Goal: Find specific page/section: Find specific page/section

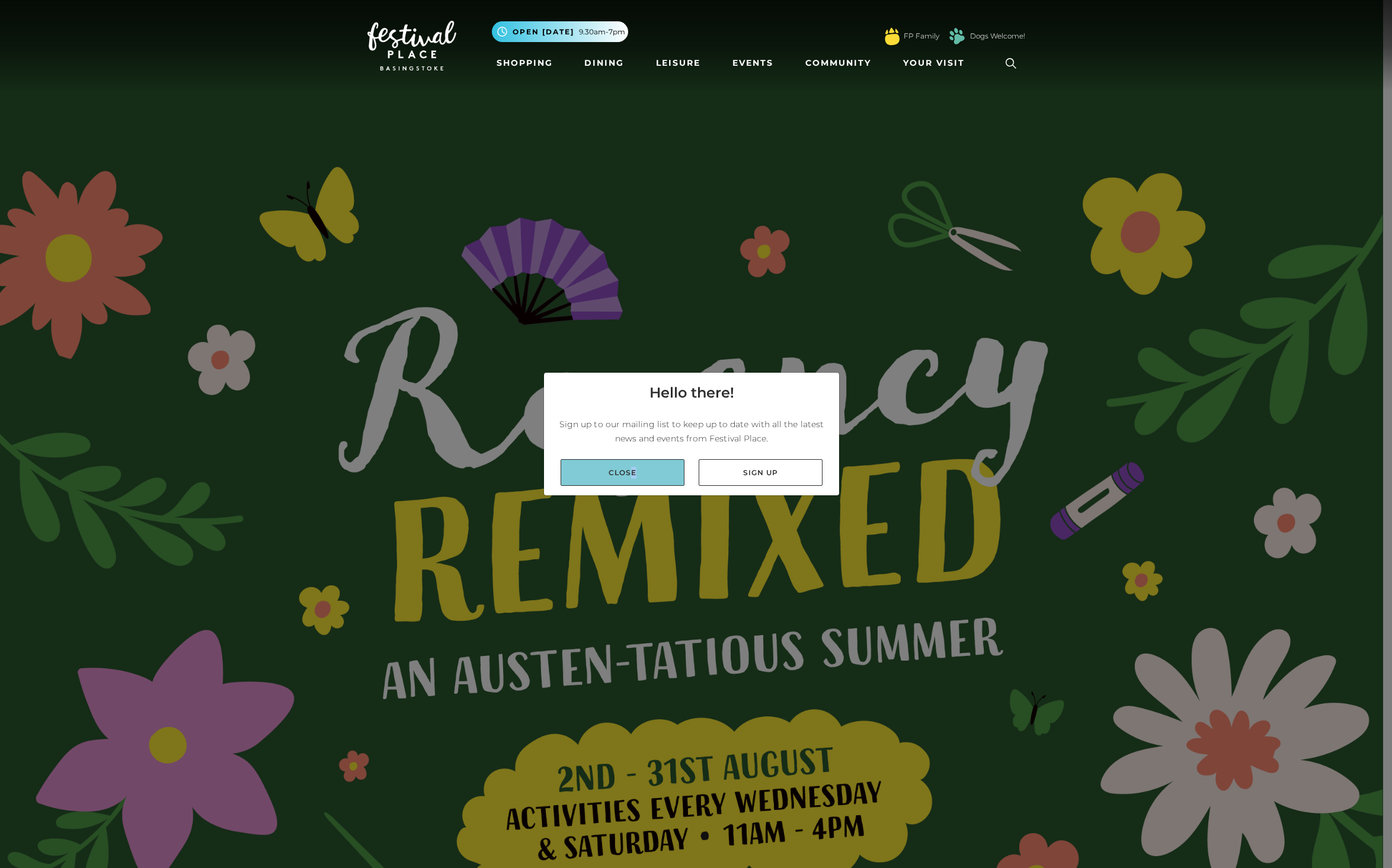
click at [630, 477] on link "Close" at bounding box center [622, 472] width 124 height 27
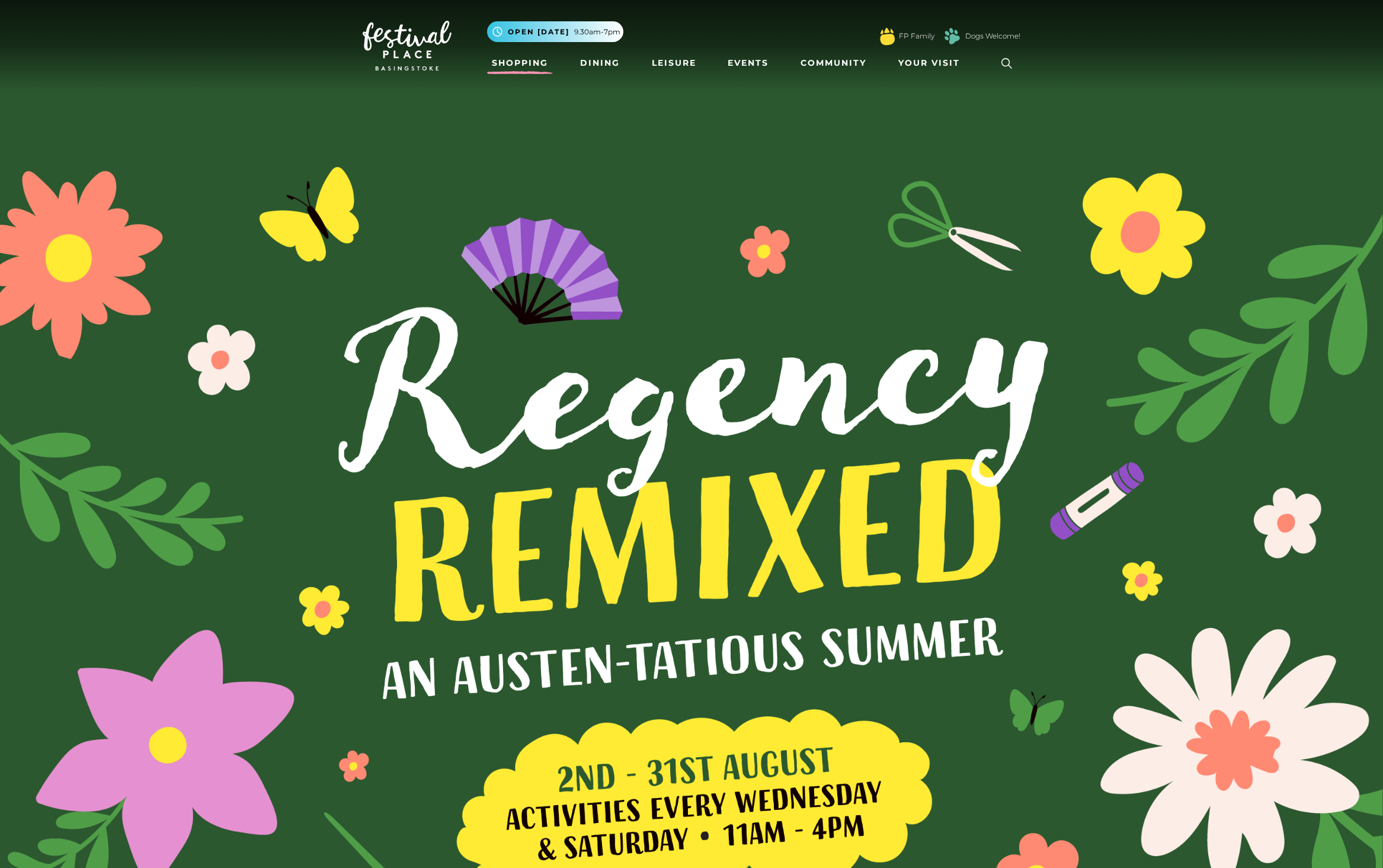
click at [535, 61] on link "Shopping" at bounding box center [520, 63] width 66 height 22
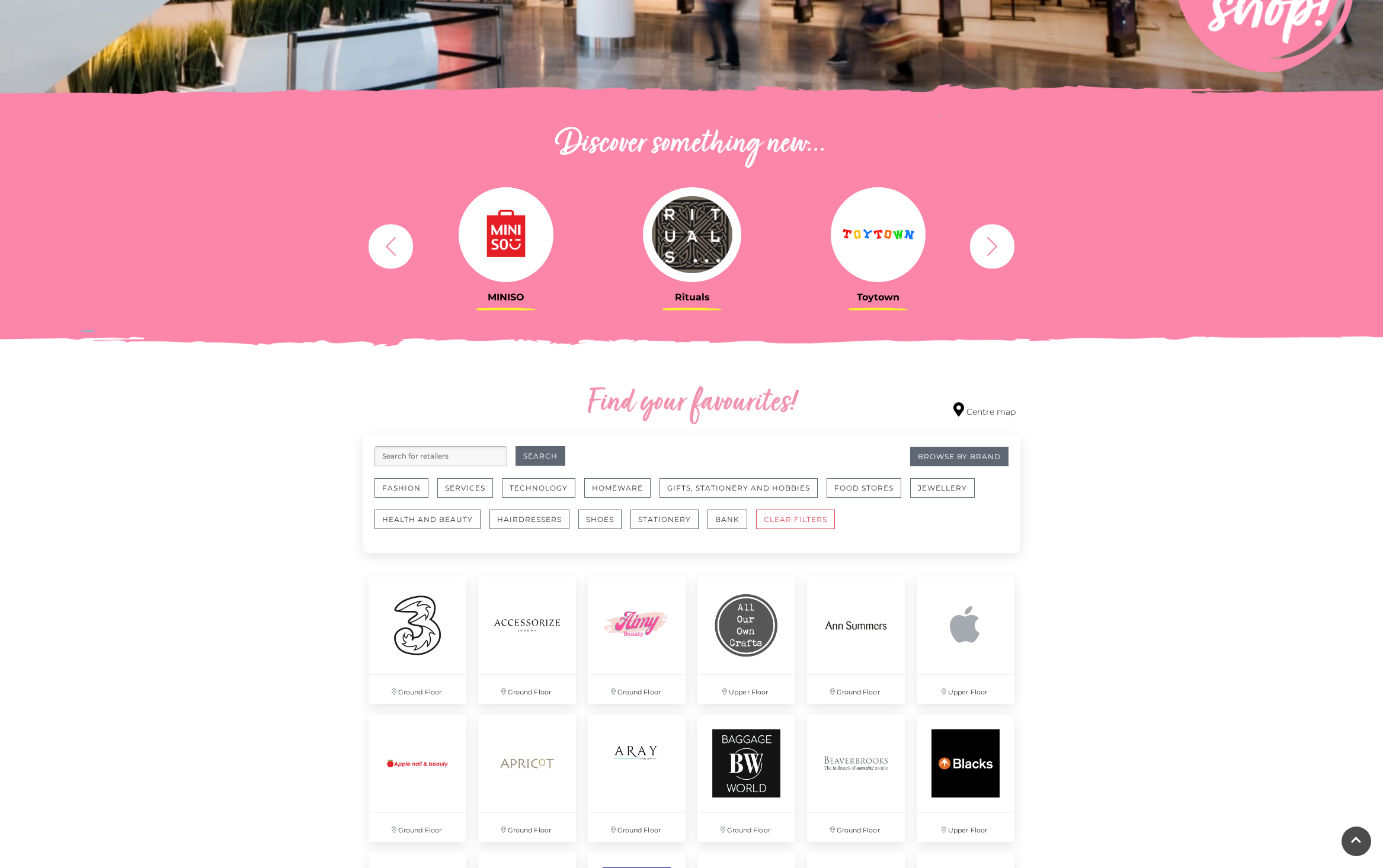
scroll to position [452, 0]
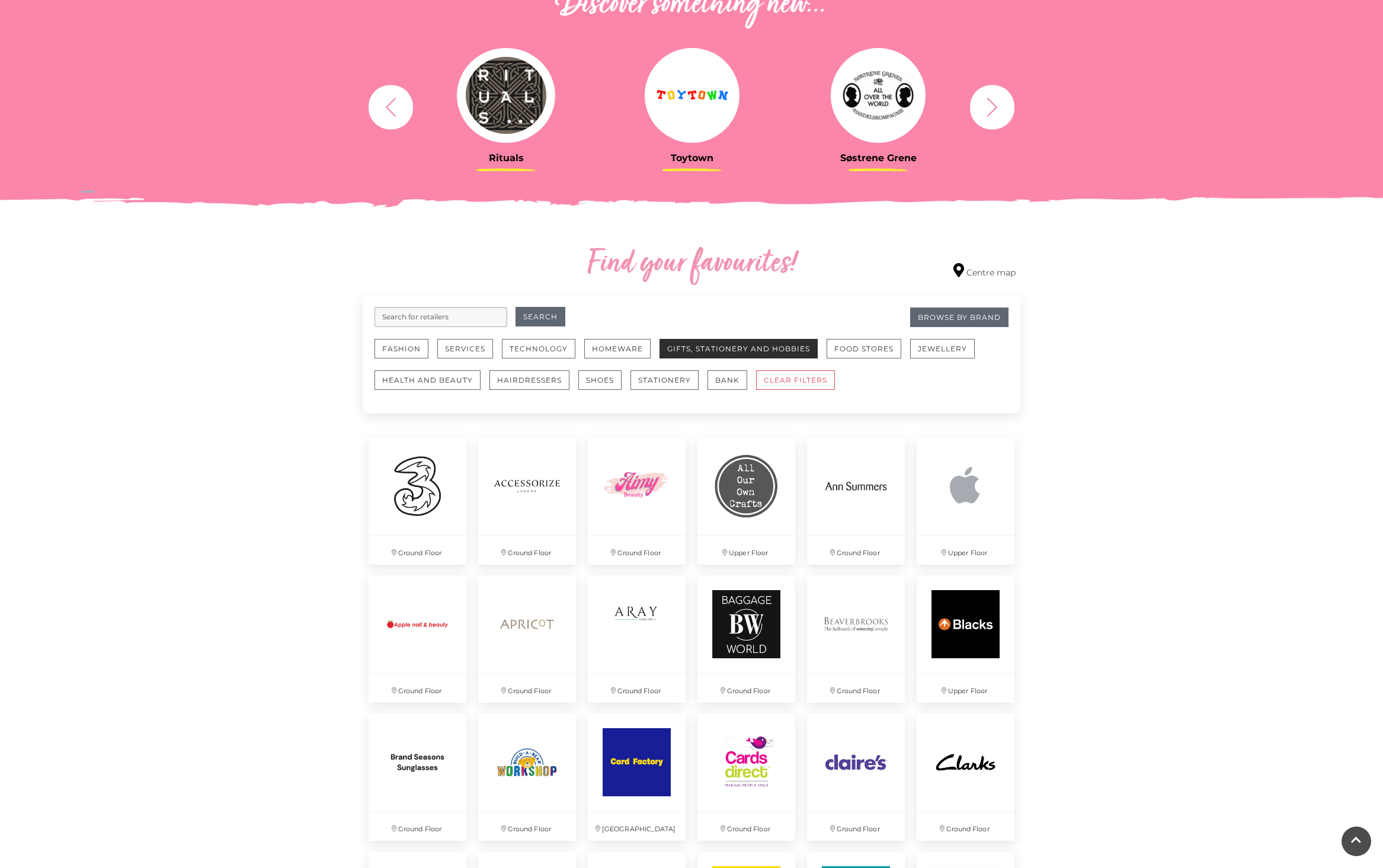
click at [714, 349] on button "Gifts, Stationery and Hobbies" at bounding box center [738, 349] width 158 height 19
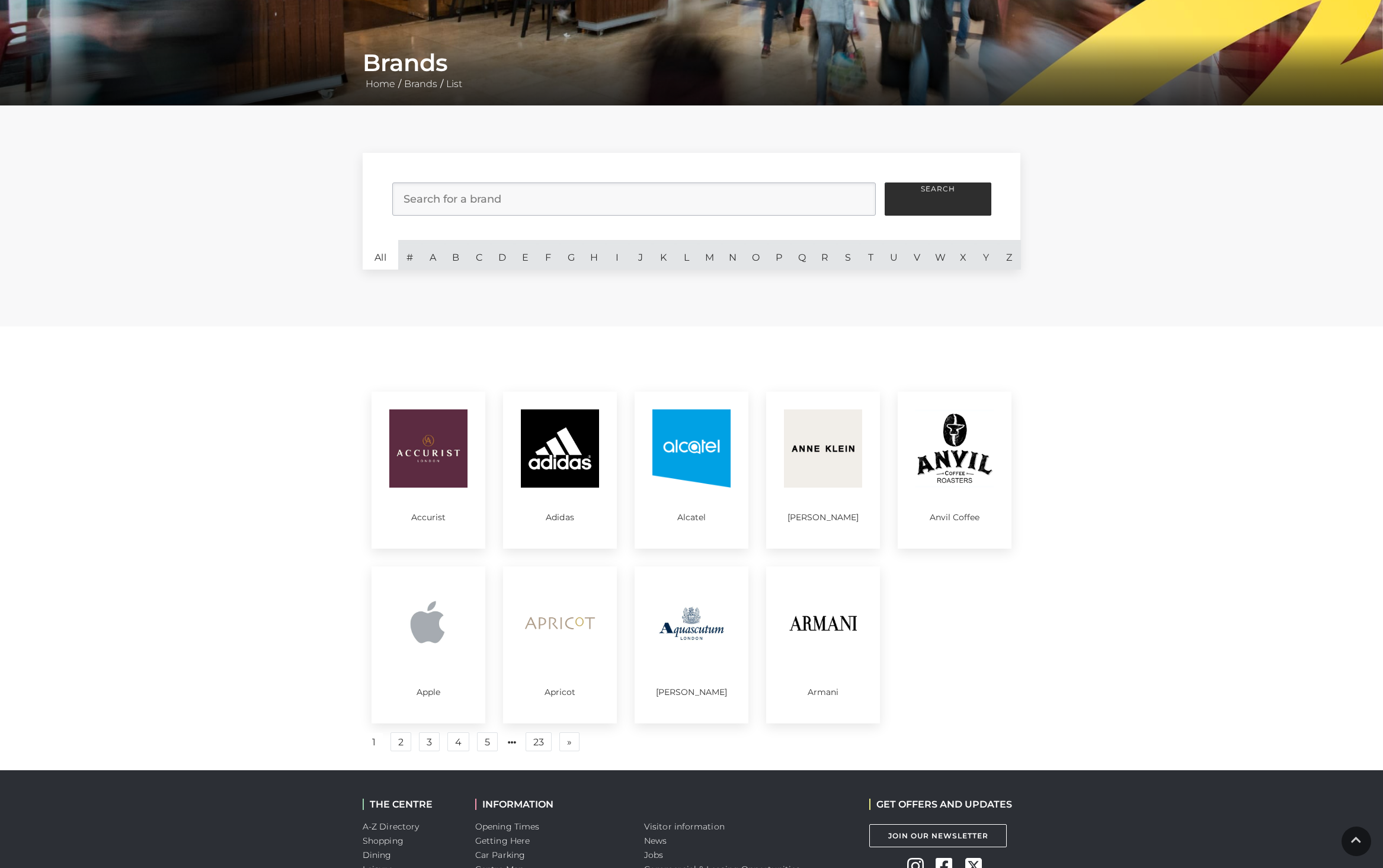
scroll to position [280, 0]
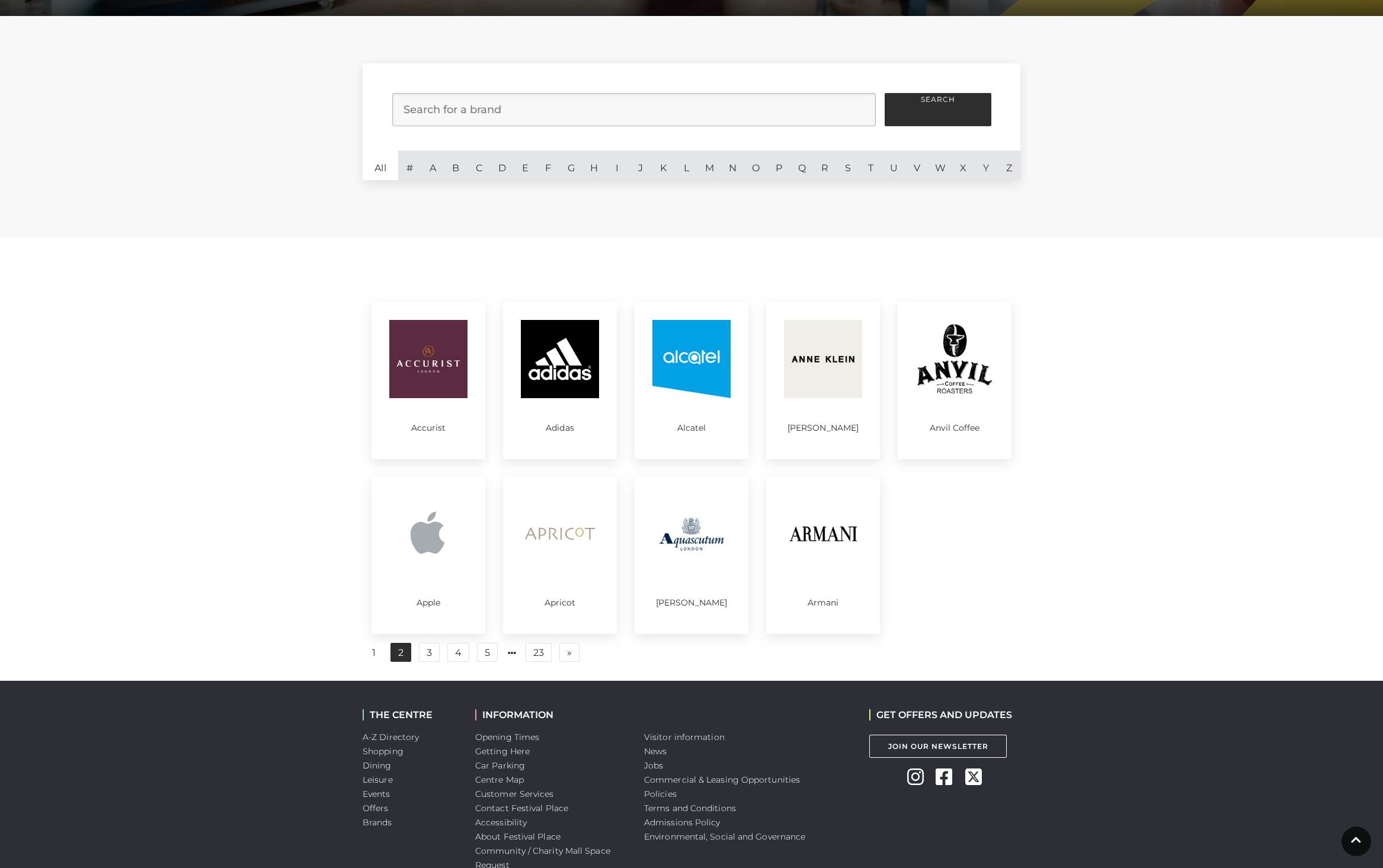
click at [409, 657] on link "2" at bounding box center [400, 652] width 21 height 19
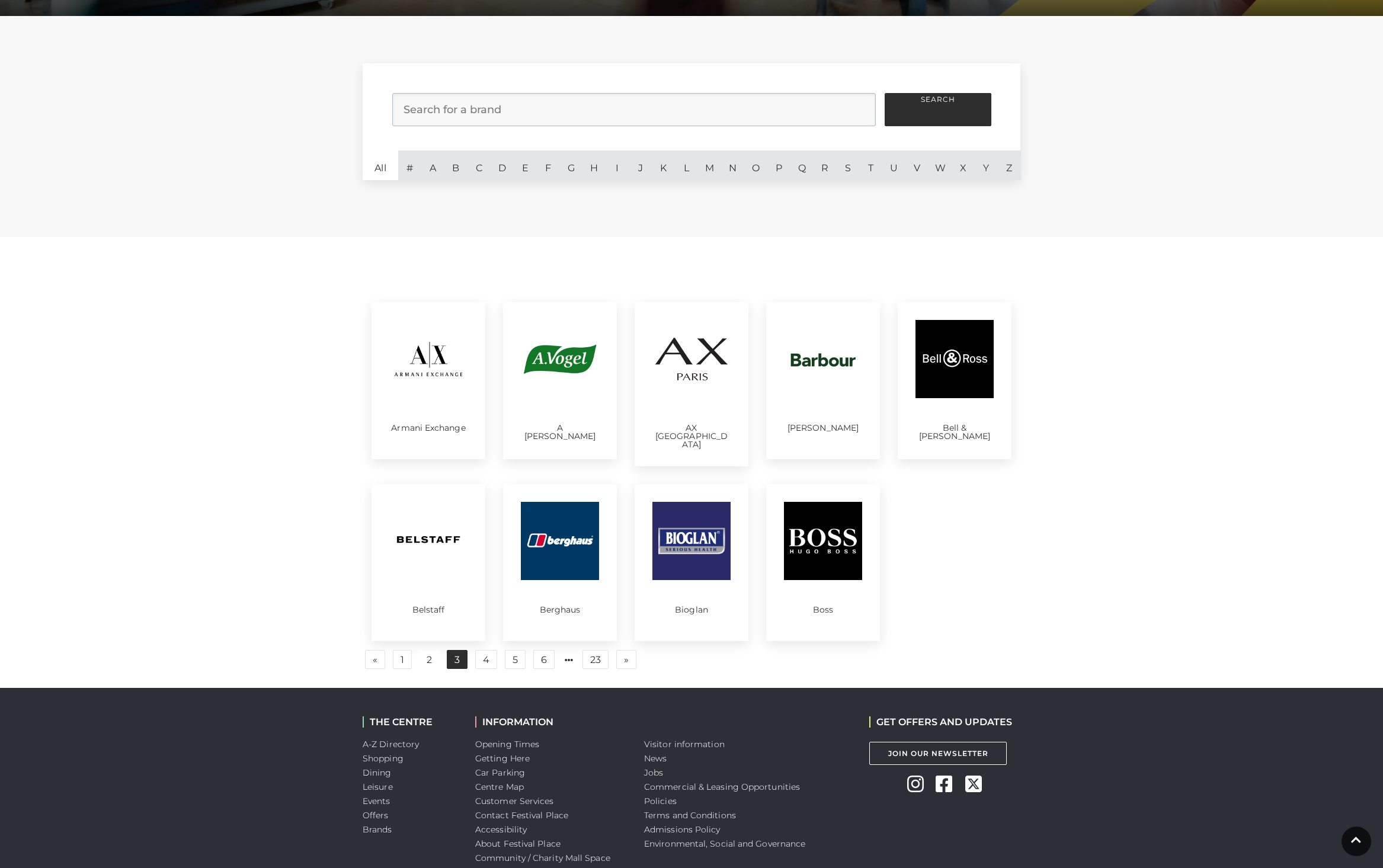
click at [456, 654] on link "3" at bounding box center [457, 659] width 21 height 19
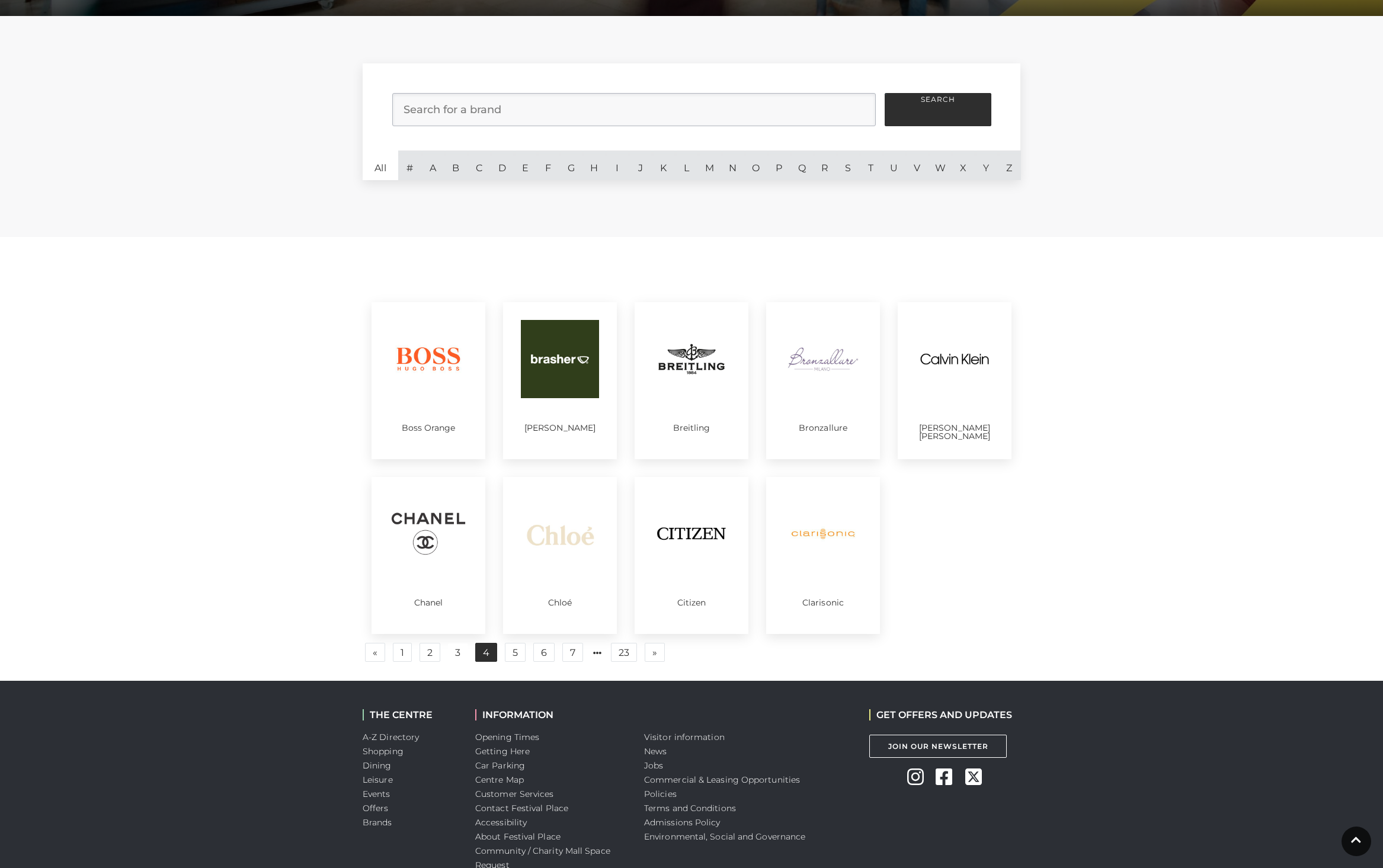
click at [482, 656] on link "4" at bounding box center [486, 652] width 22 height 19
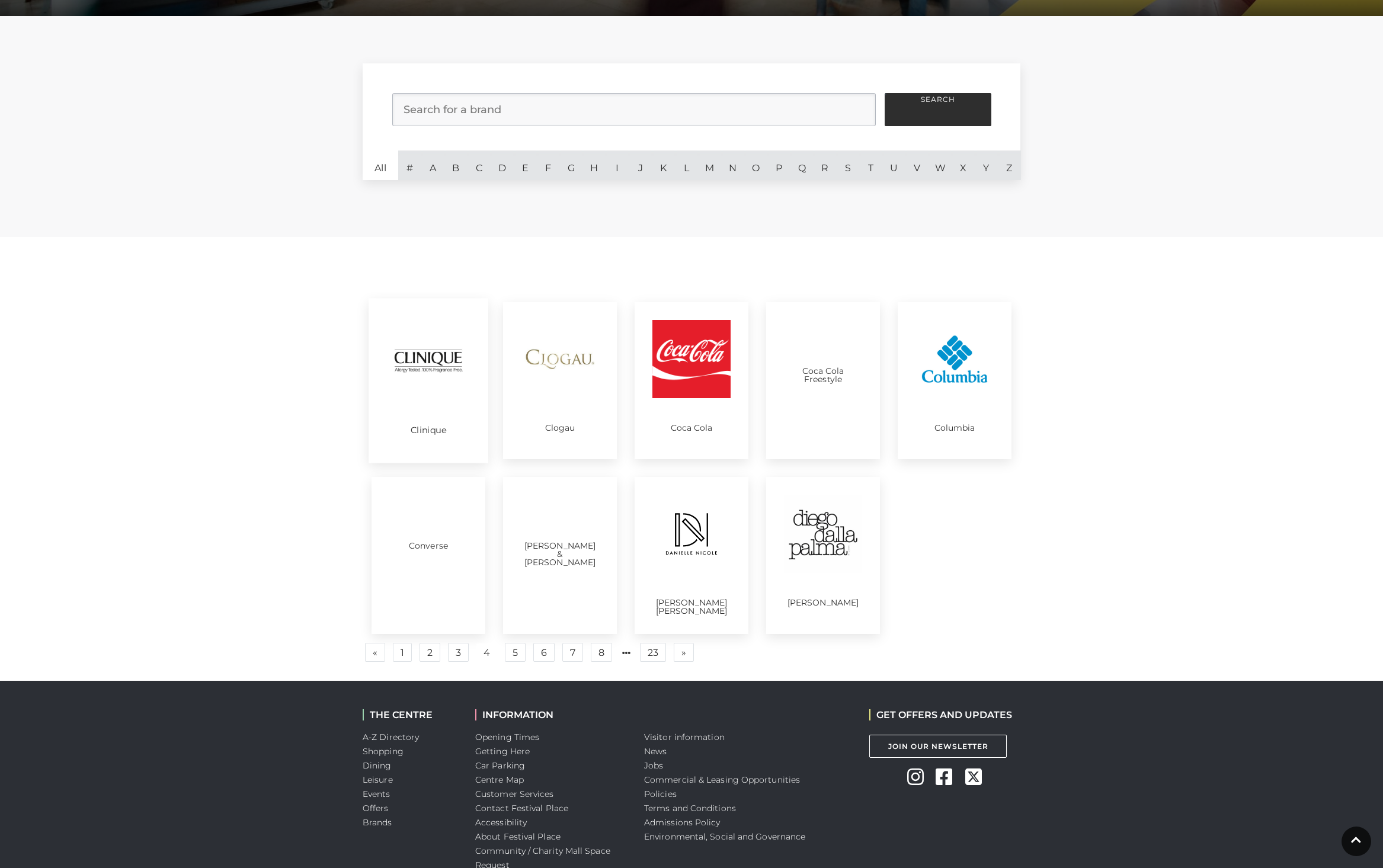
click at [446, 399] on img at bounding box center [428, 358] width 83 height 83
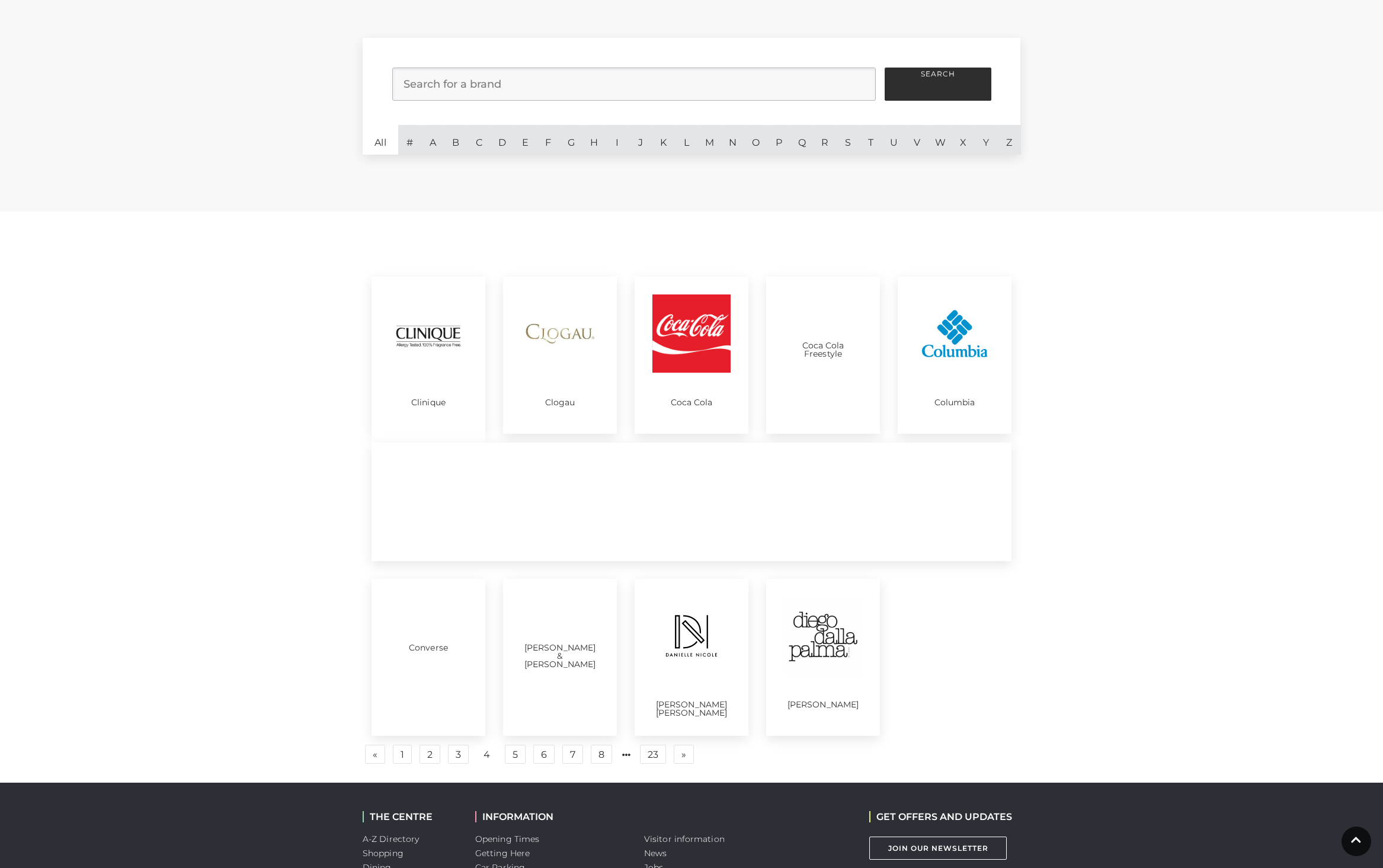
scroll to position [385, 0]
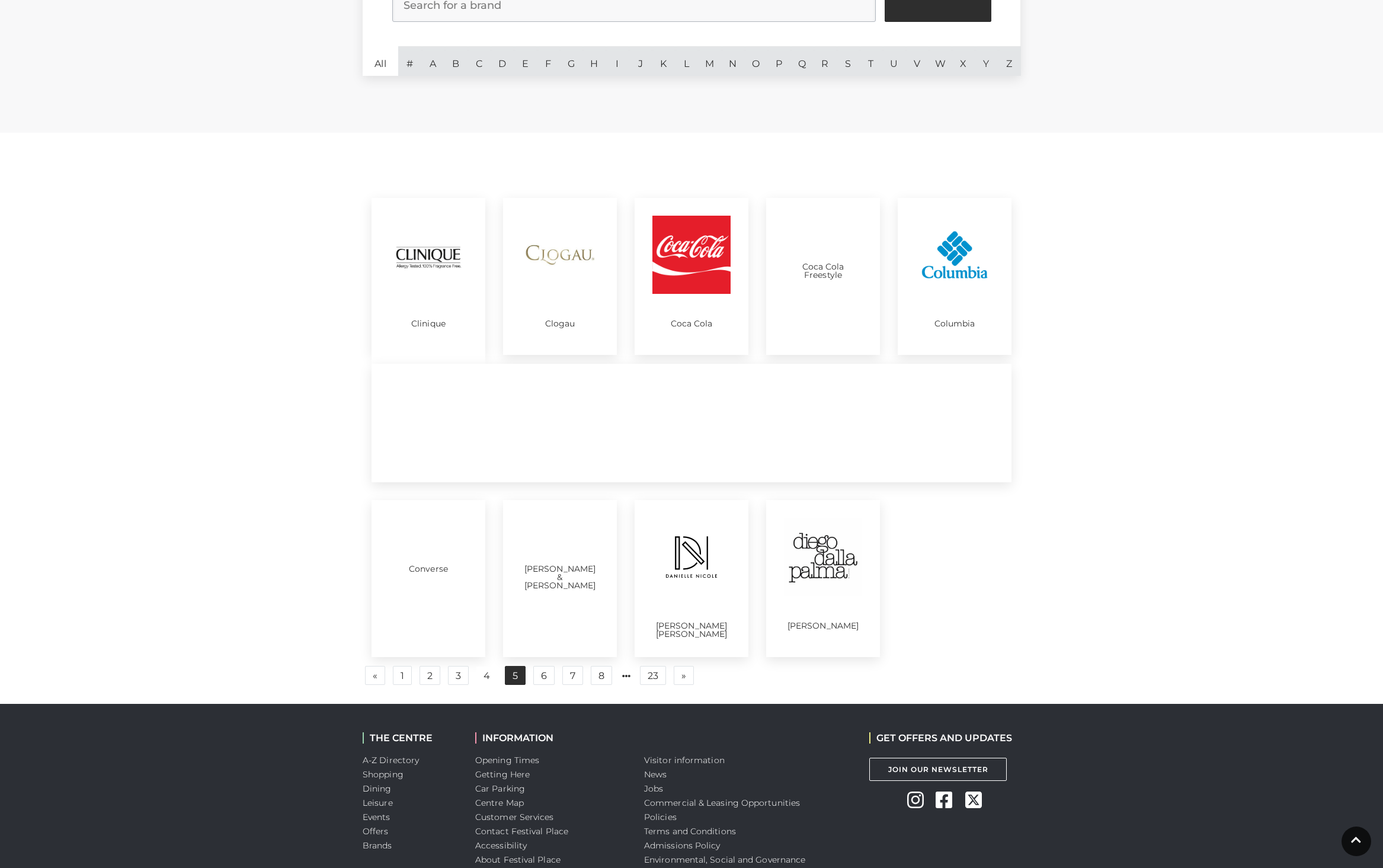
click at [518, 672] on link "5" at bounding box center [515, 675] width 21 height 19
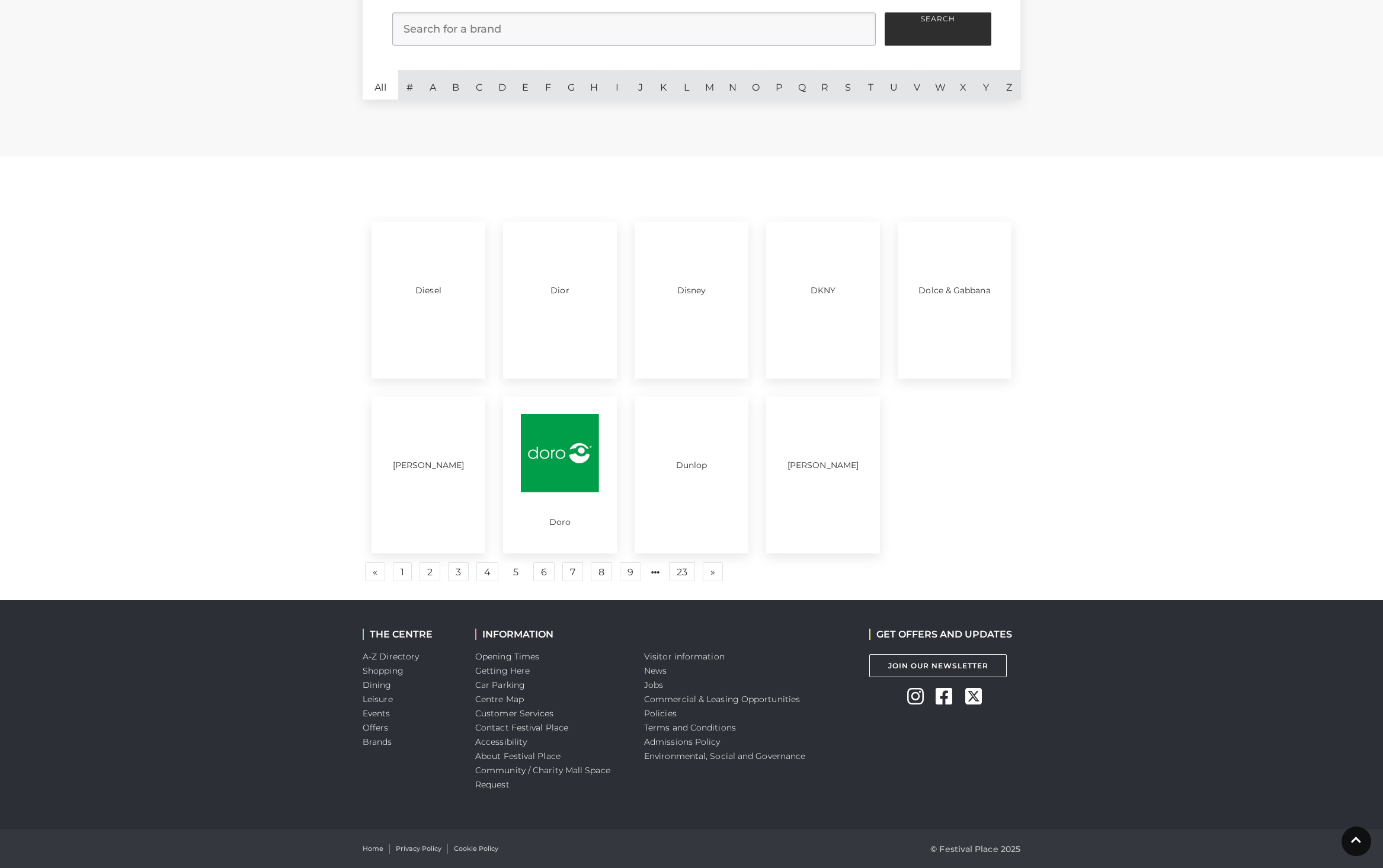
scroll to position [361, 0]
click at [549, 575] on link "6" at bounding box center [543, 571] width 21 height 19
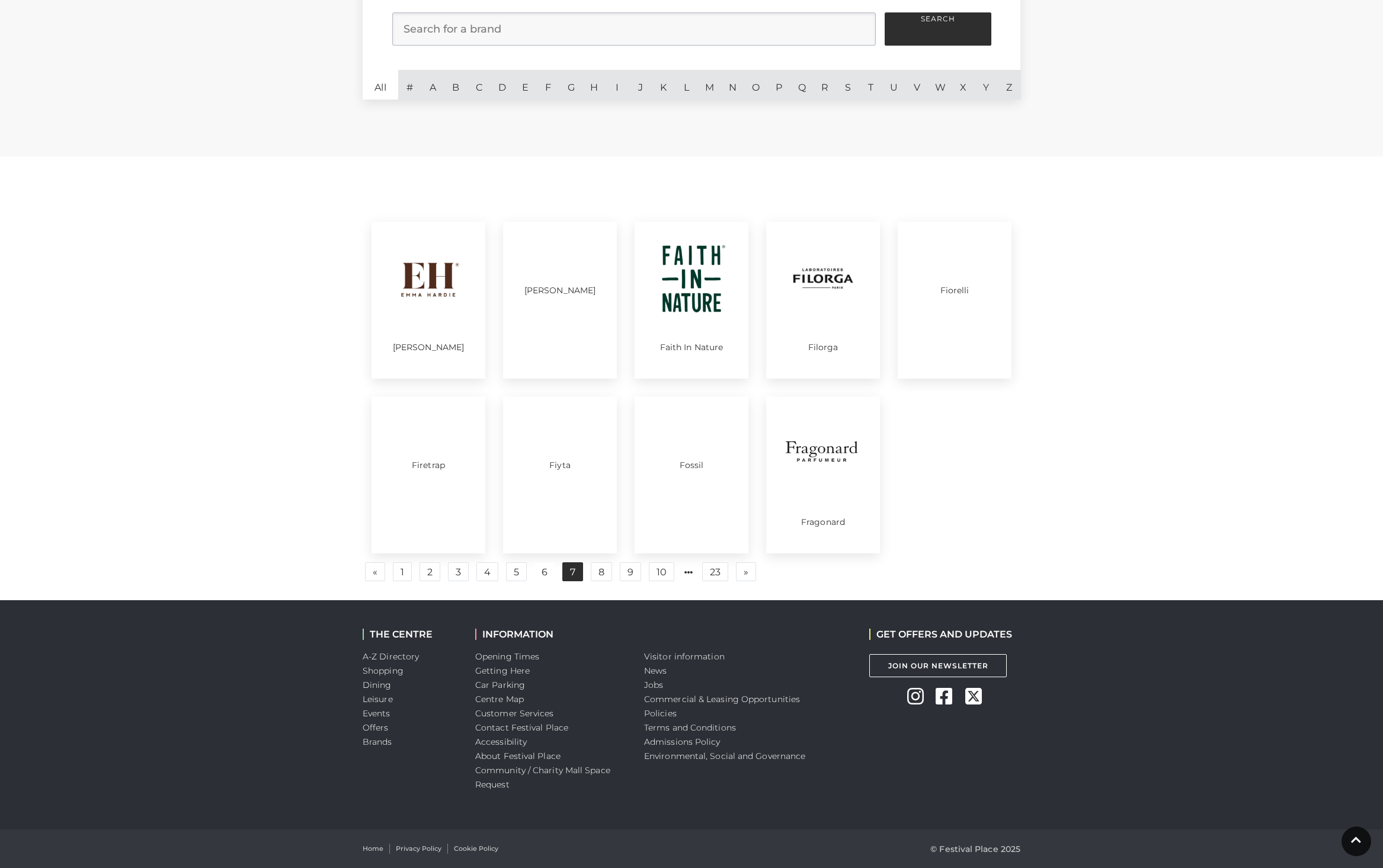
click at [577, 572] on link "7" at bounding box center [572, 571] width 21 height 19
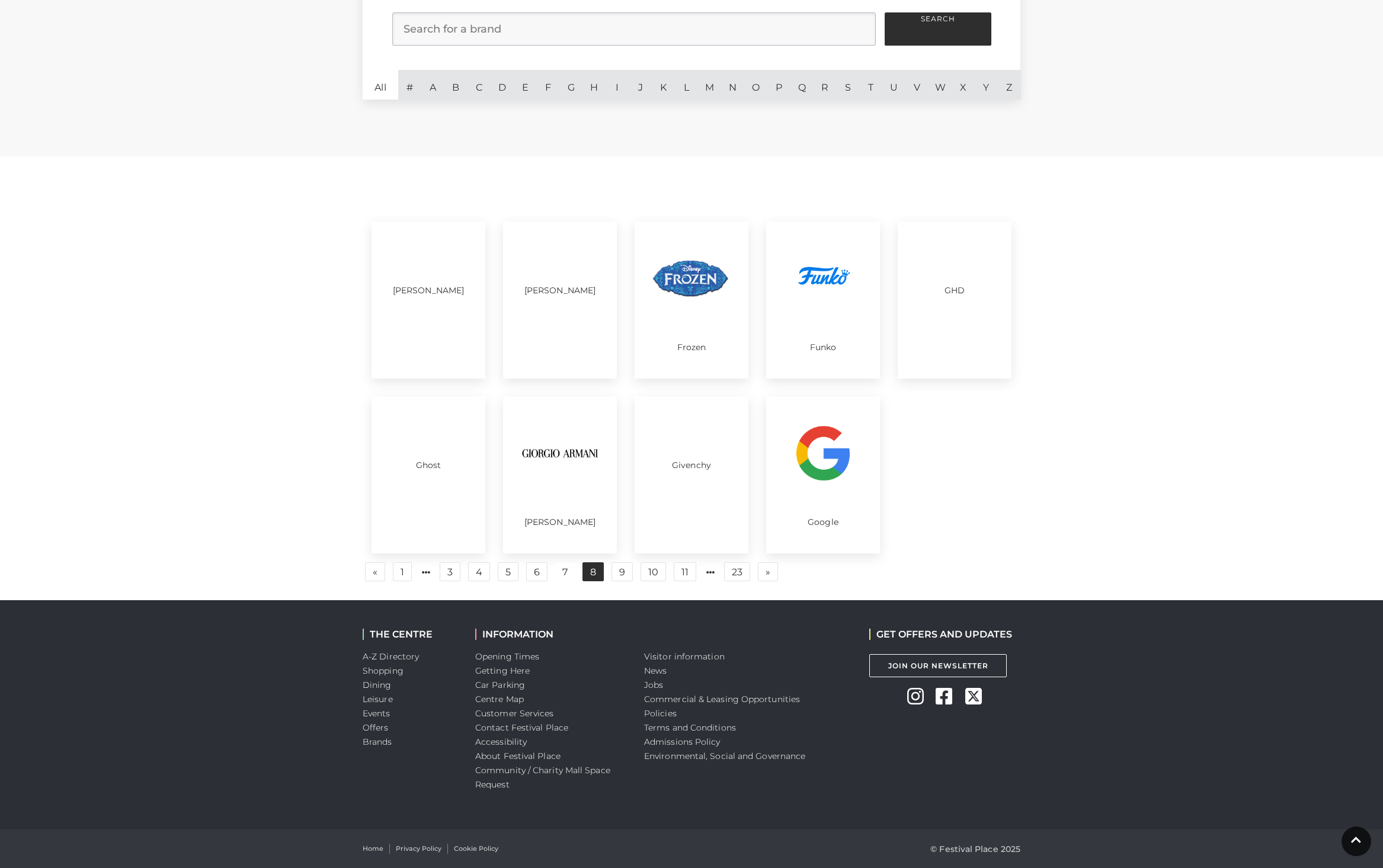
click at [597, 573] on link "8" at bounding box center [593, 571] width 21 height 19
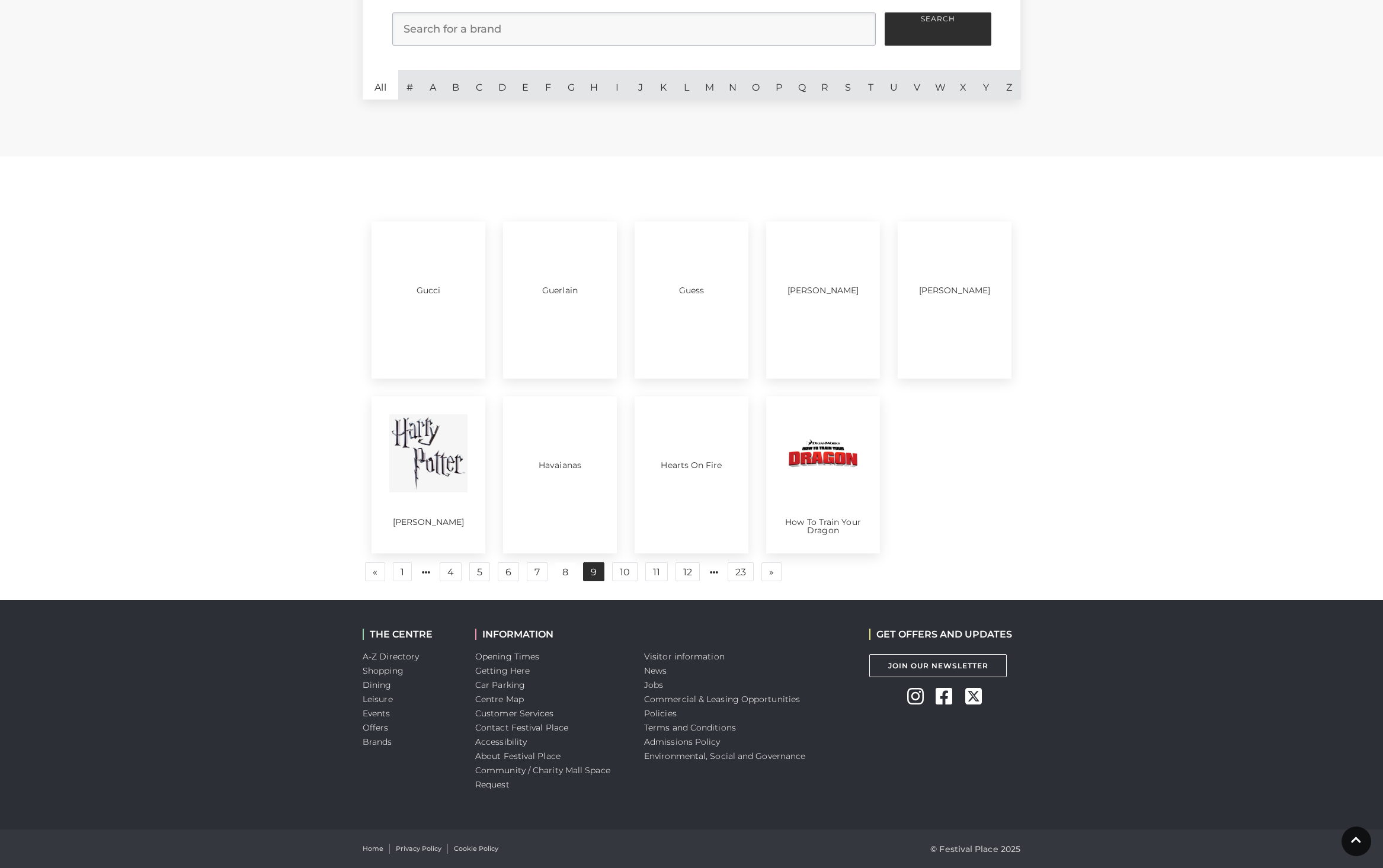
click at [600, 571] on link "9" at bounding box center [593, 571] width 21 height 19
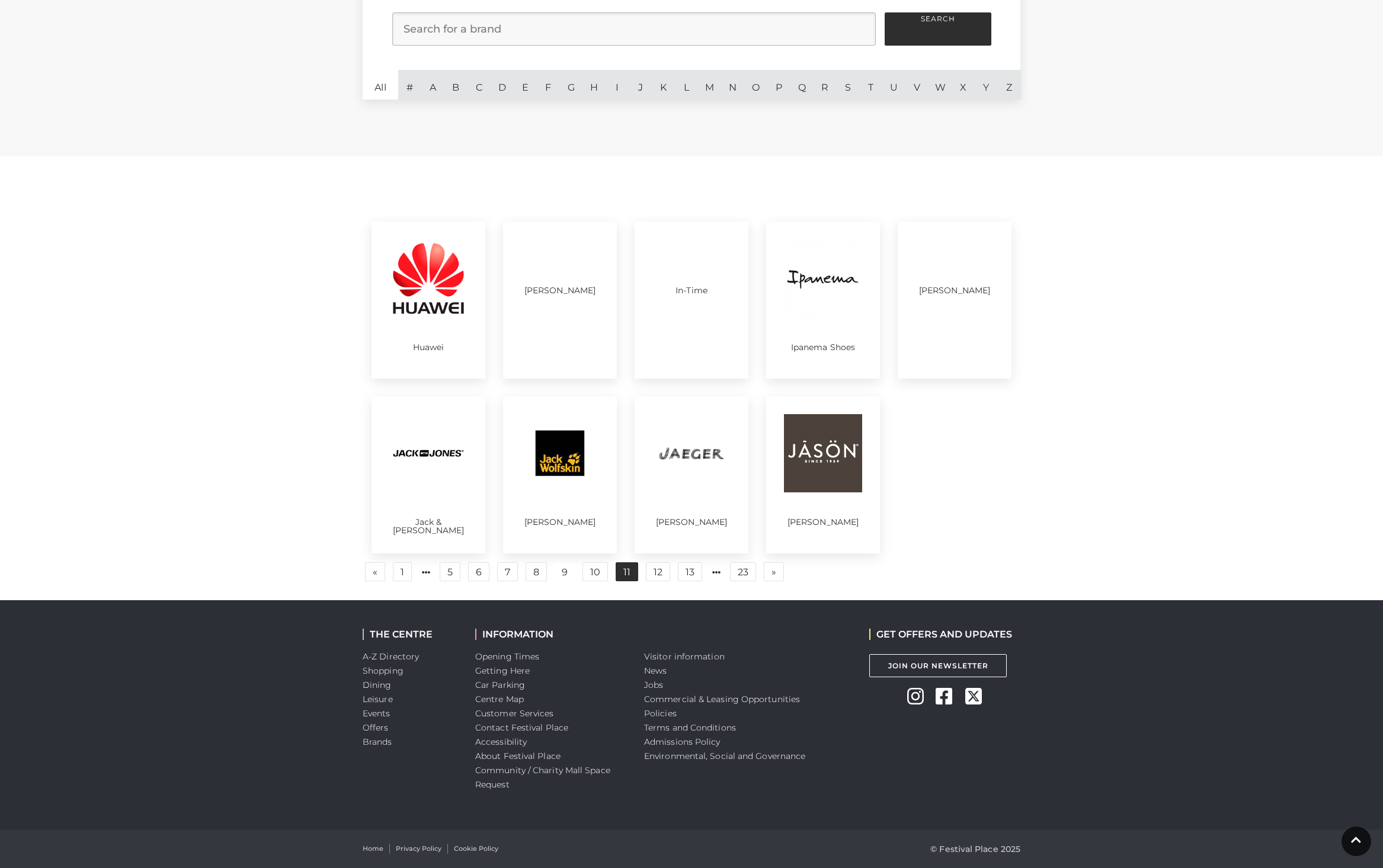
click at [622, 574] on link "11" at bounding box center [627, 571] width 22 height 19
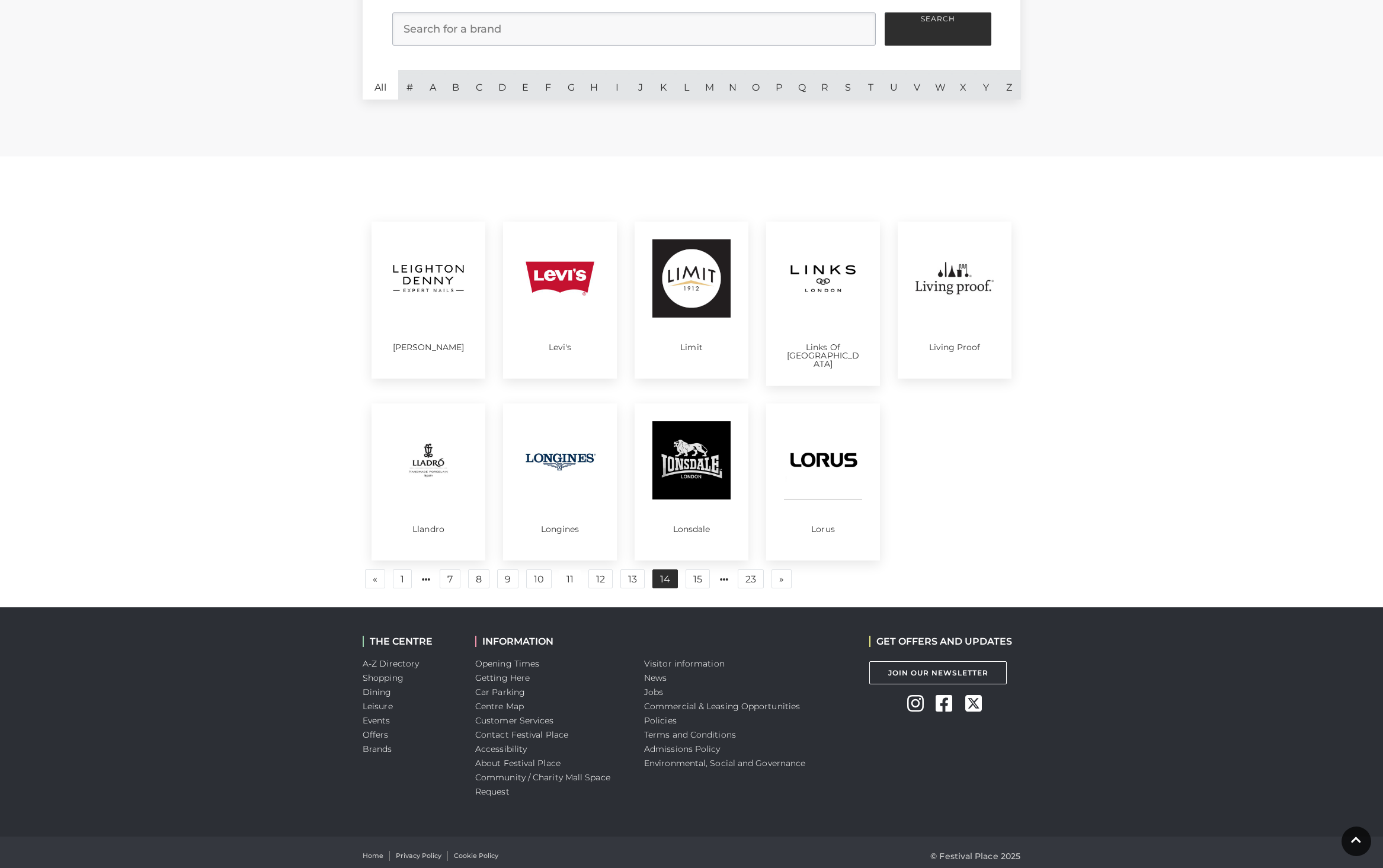
click at [654, 572] on link "14" at bounding box center [665, 578] width 25 height 19
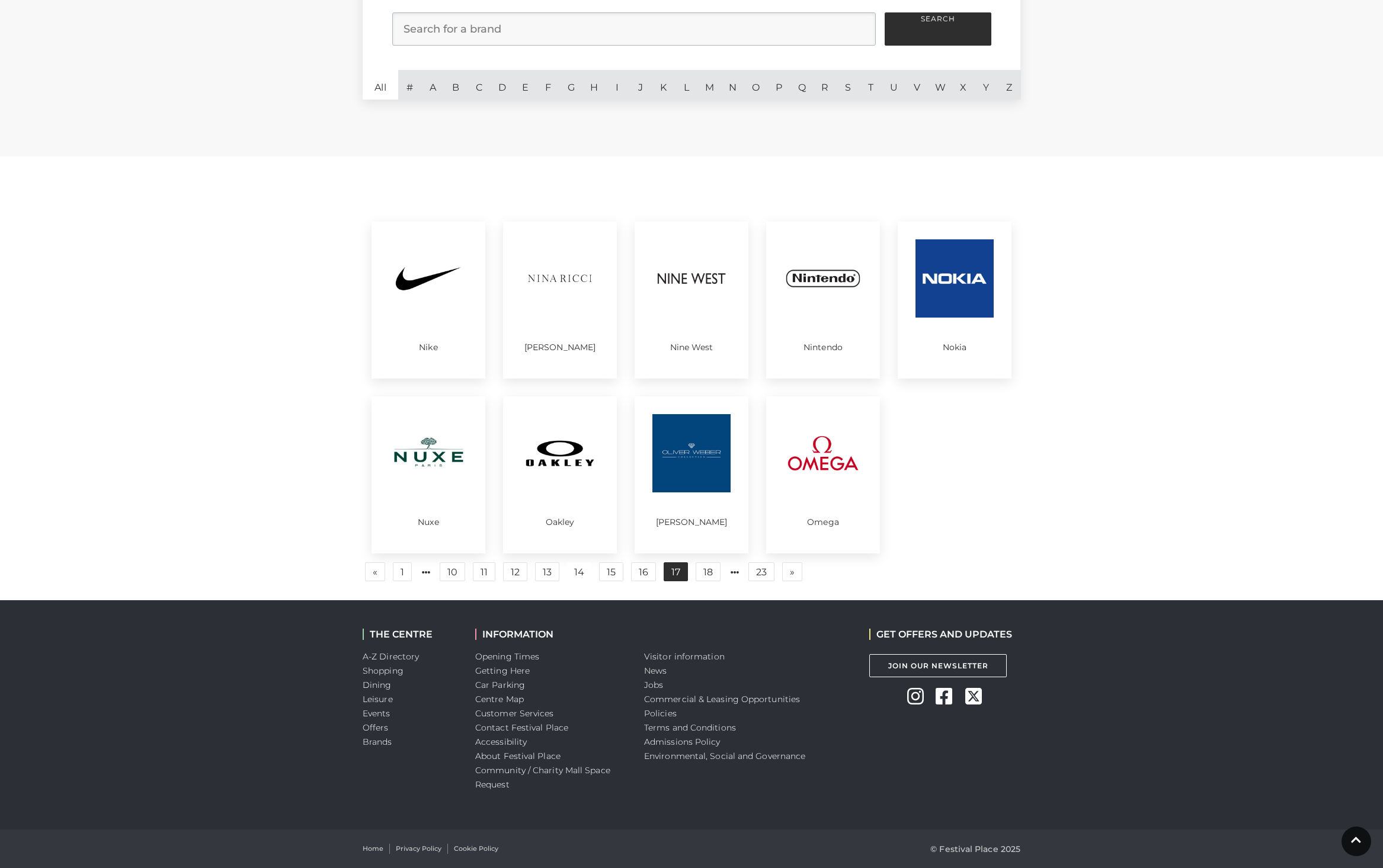
click at [676, 574] on link "17" at bounding box center [676, 571] width 24 height 19
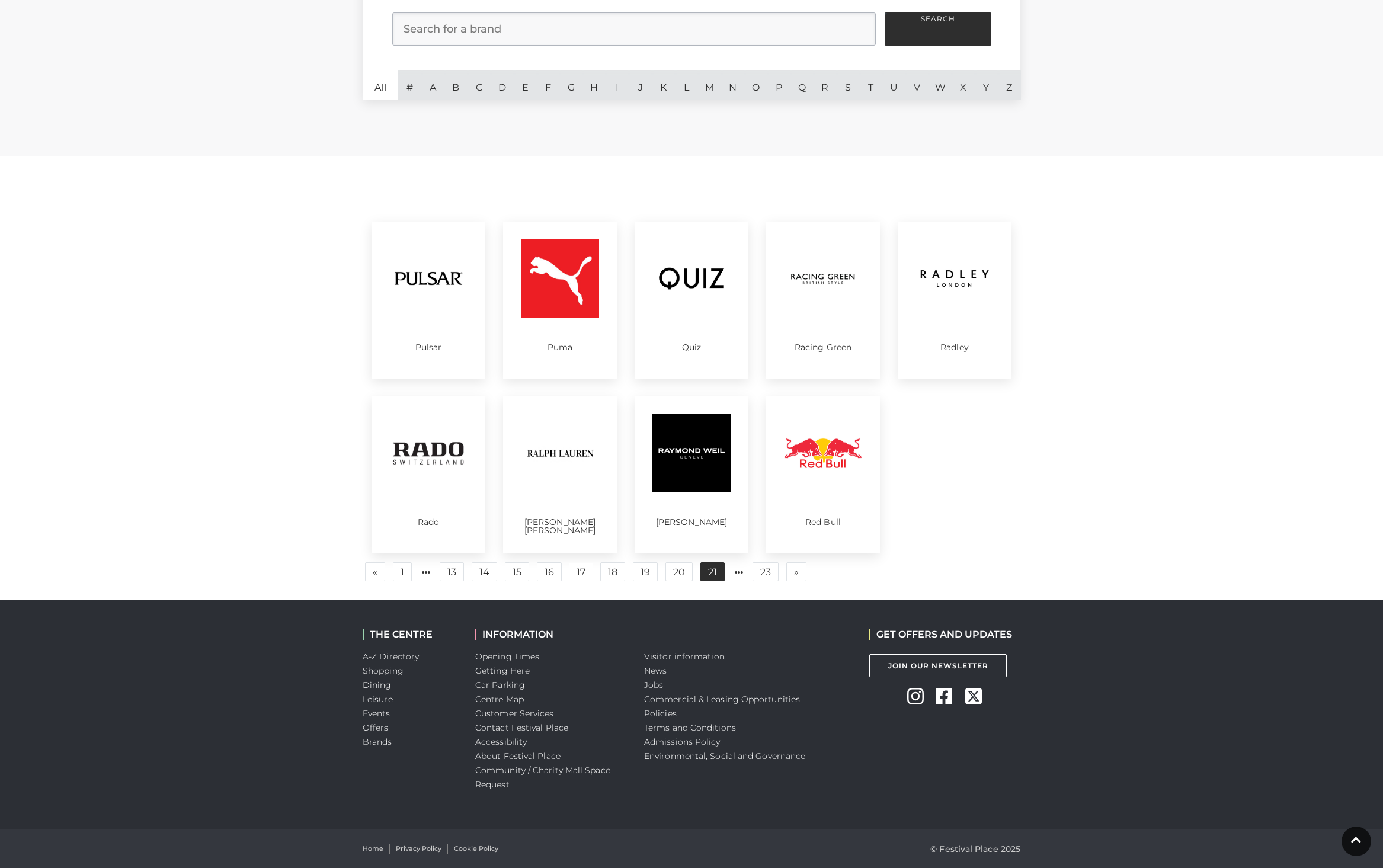
click at [708, 574] on link "21" at bounding box center [712, 571] width 24 height 19
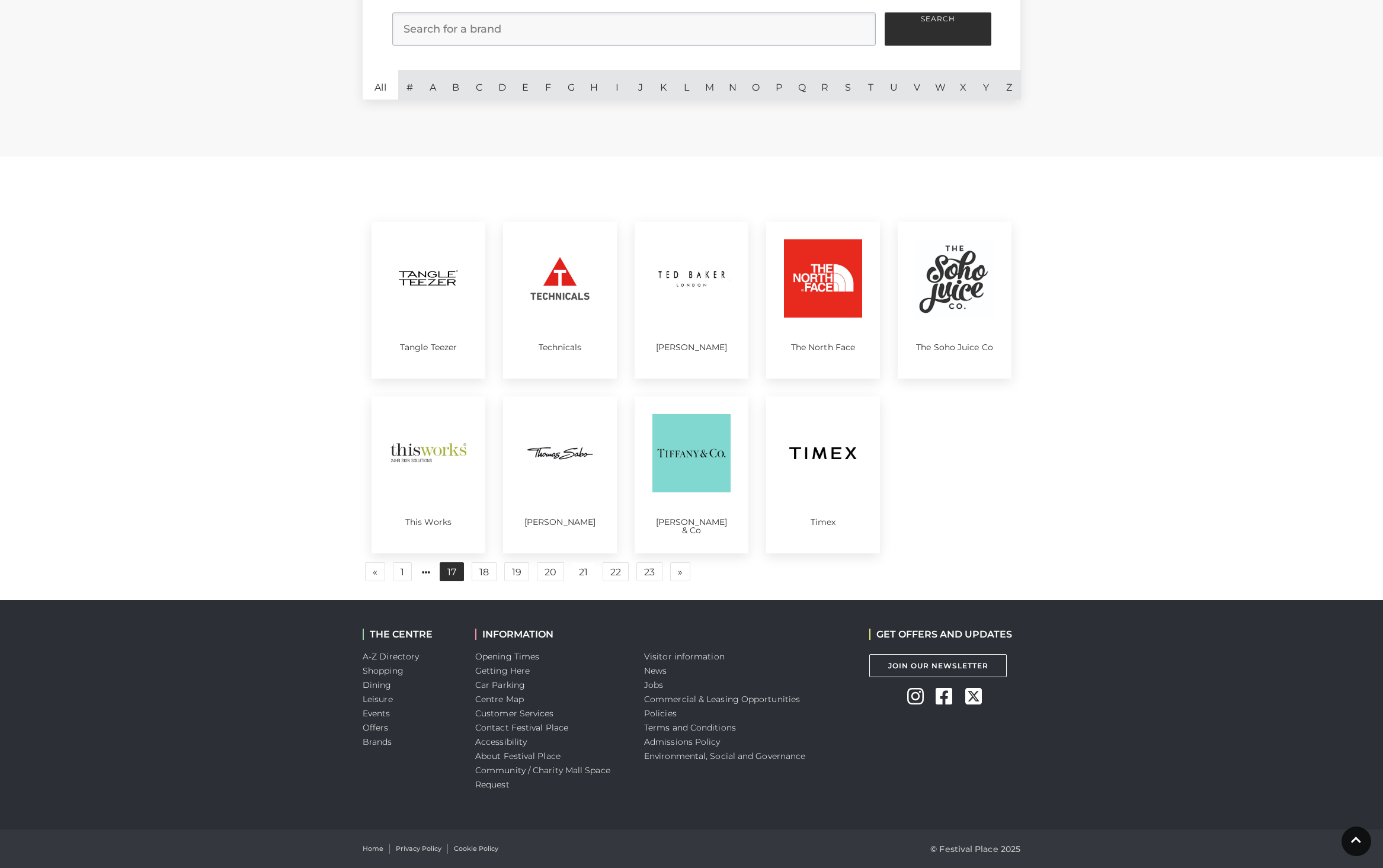
click at [458, 574] on link "17" at bounding box center [452, 571] width 24 height 19
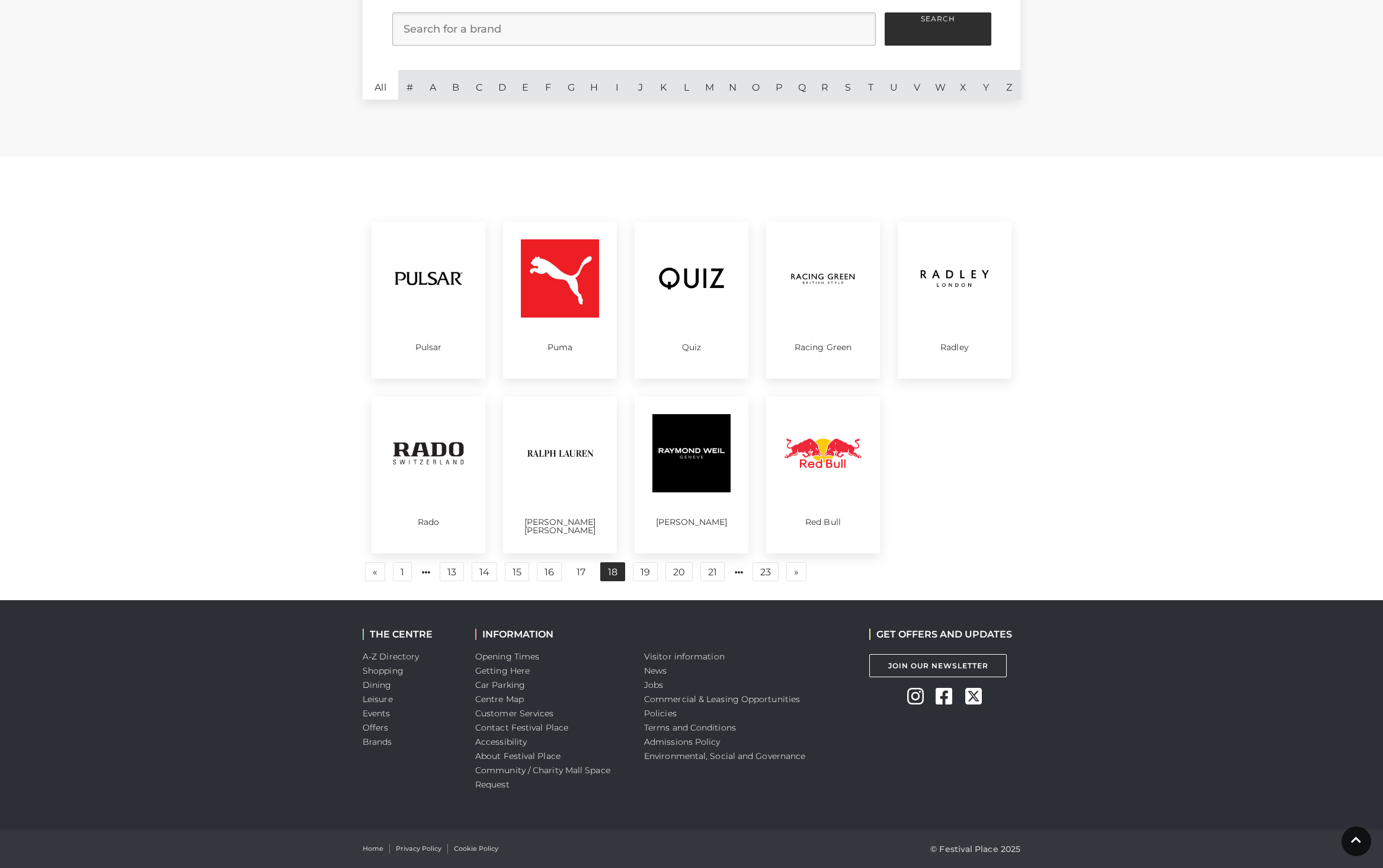
click at [609, 571] on link "18" at bounding box center [612, 571] width 25 height 19
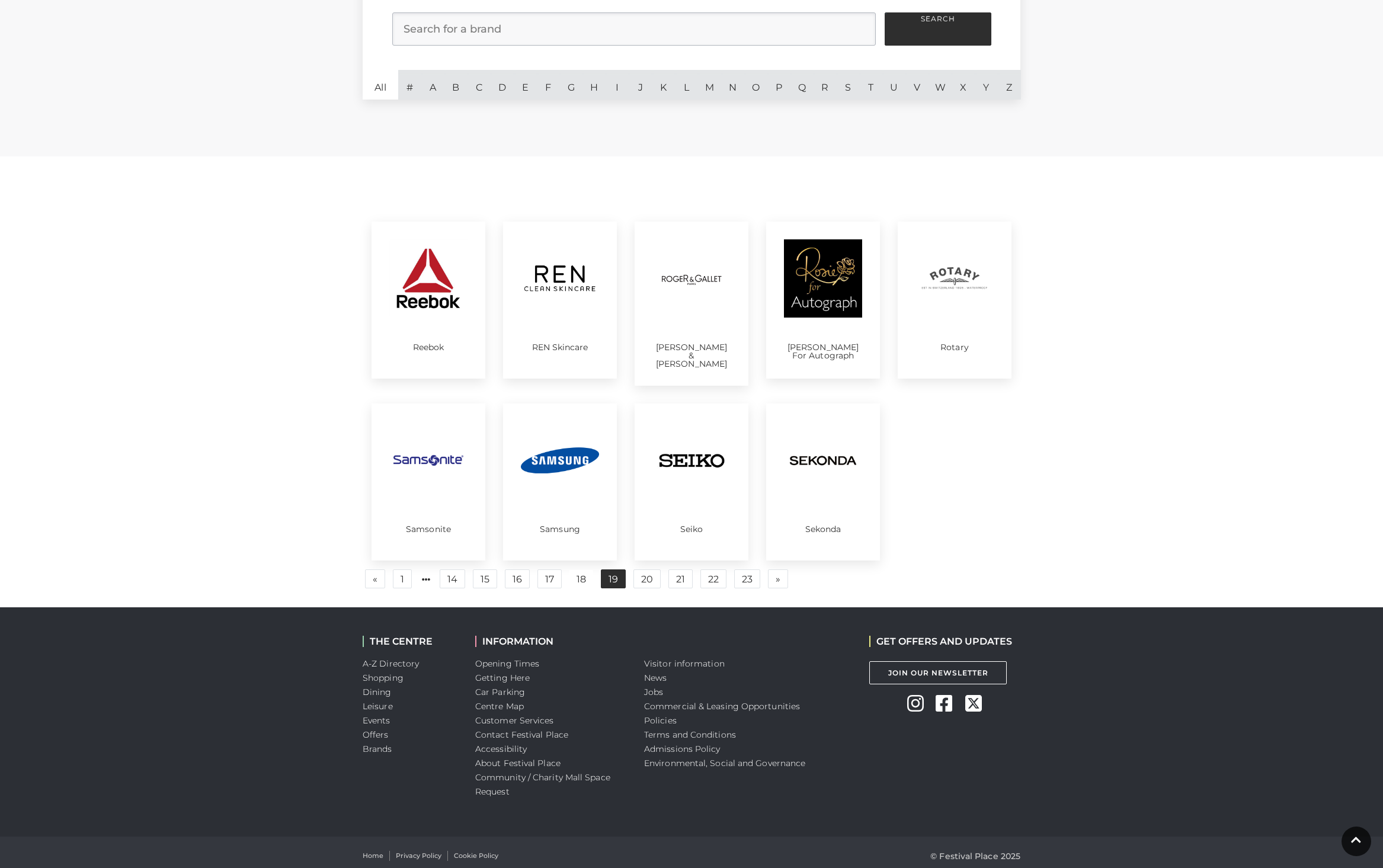
click at [609, 572] on link "19" at bounding box center [613, 578] width 25 height 19
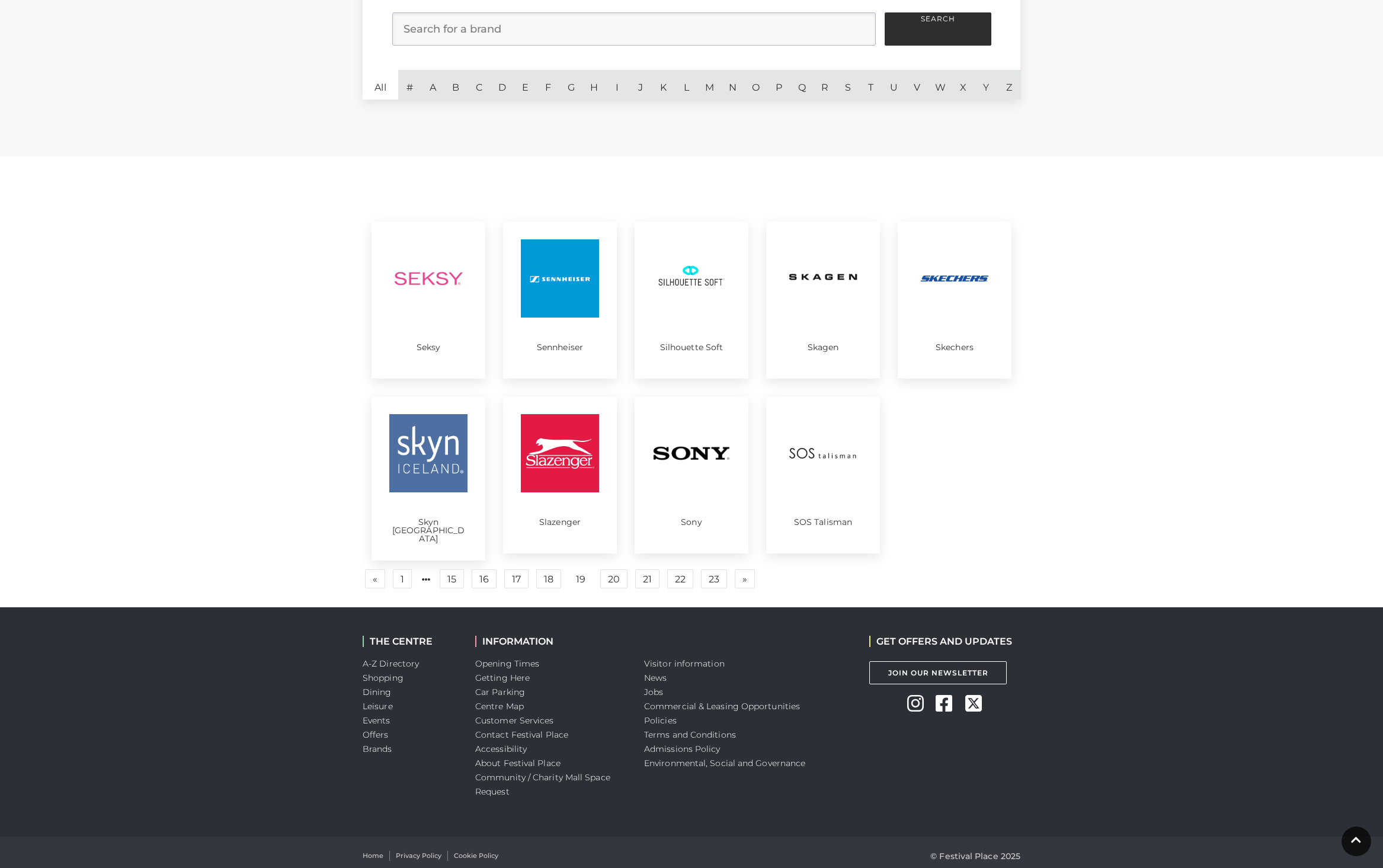
click at [609, 572] on link "20" at bounding box center [613, 578] width 27 height 19
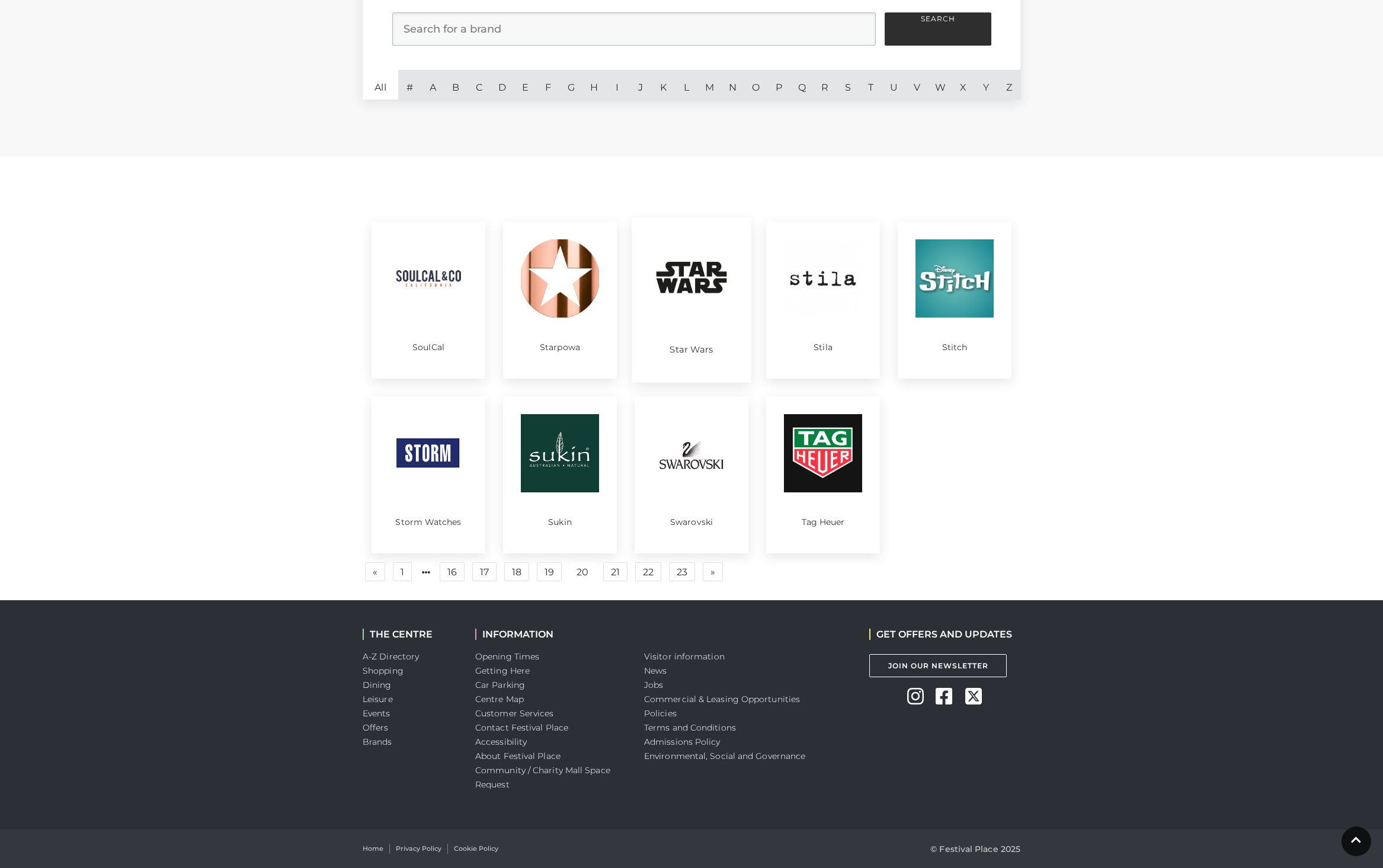
click at [677, 300] on img at bounding box center [692, 277] width 83 height 83
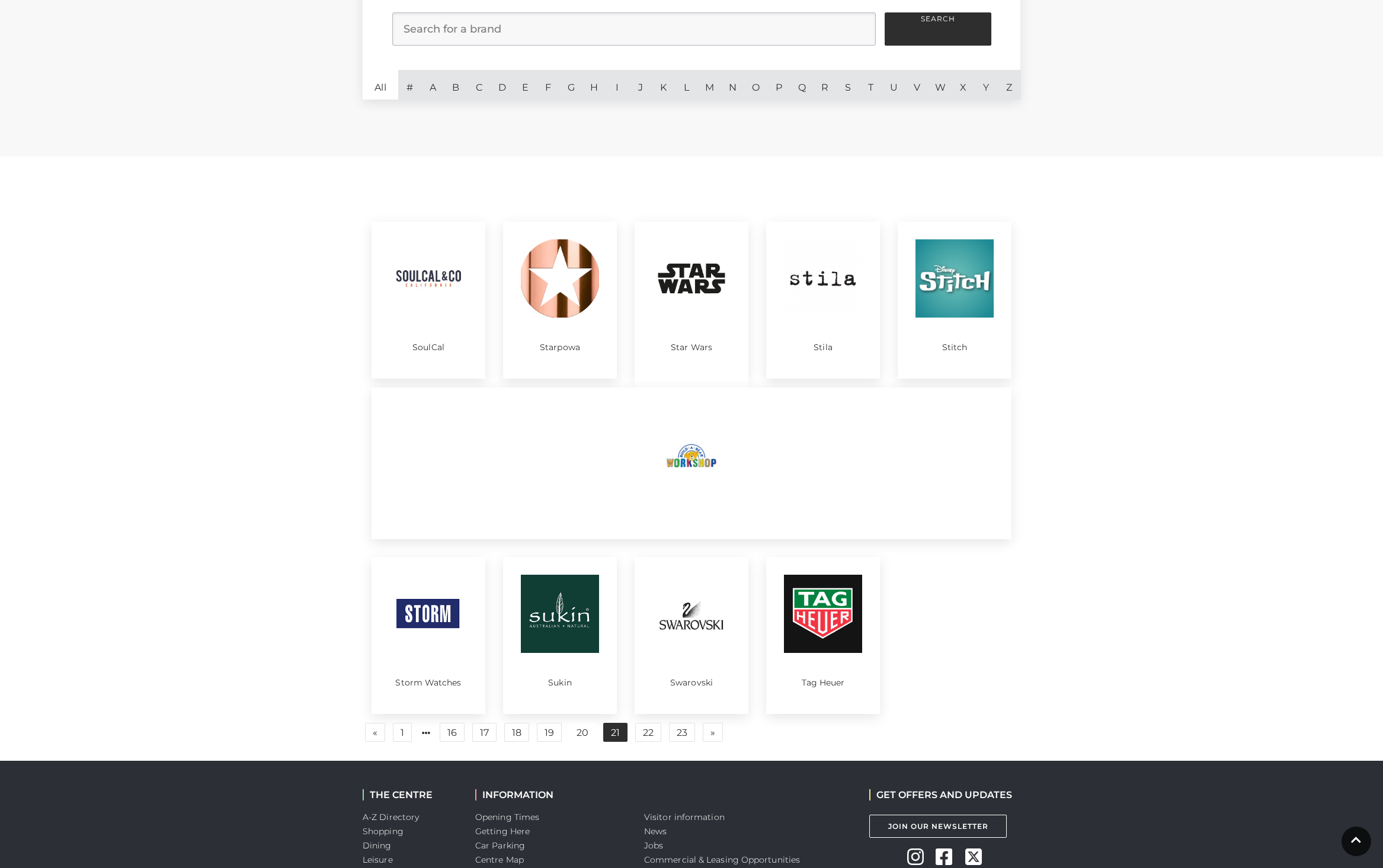
click at [618, 735] on link "21" at bounding box center [615, 732] width 24 height 19
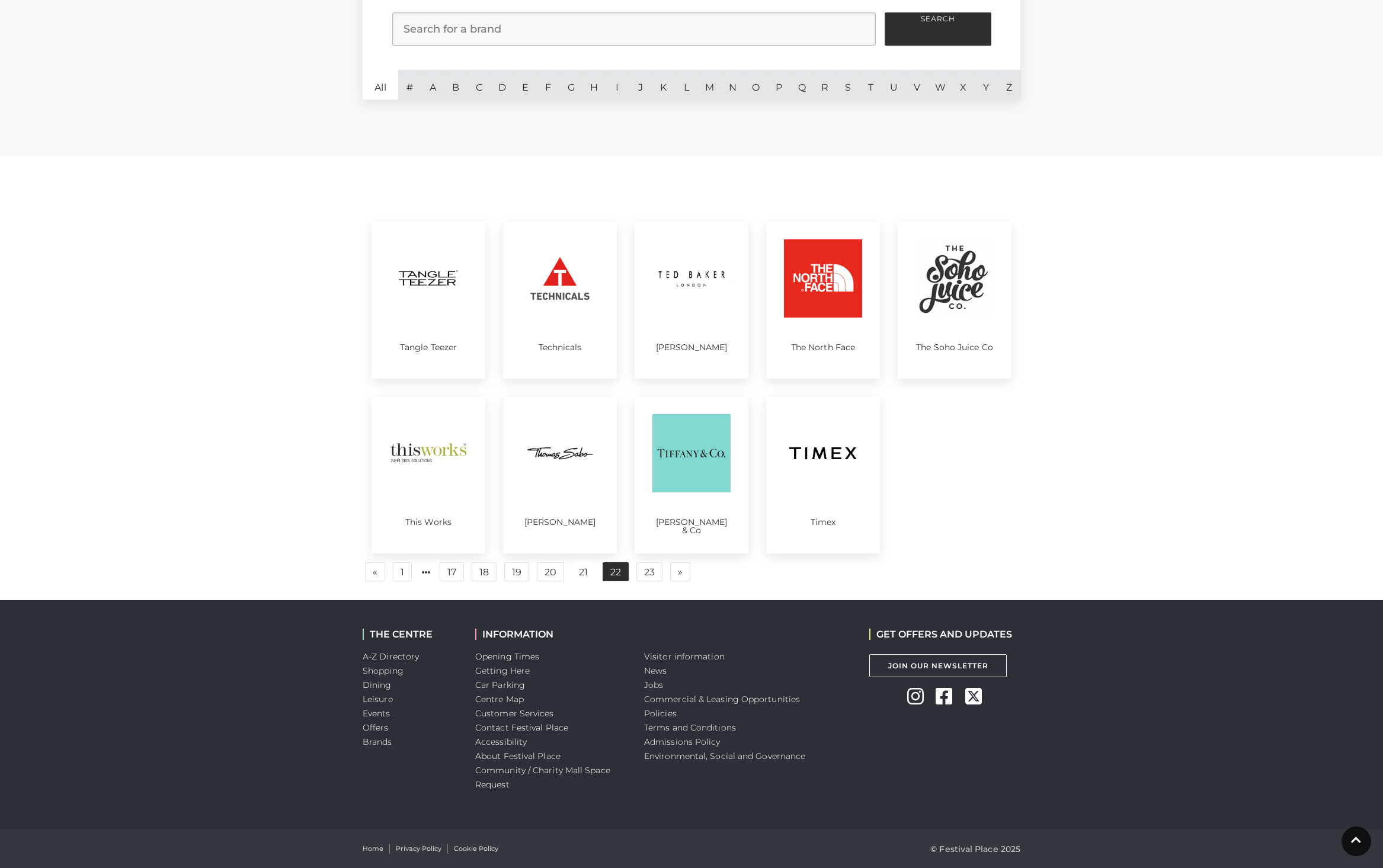
click at [617, 571] on link "22" at bounding box center [615, 571] width 26 height 19
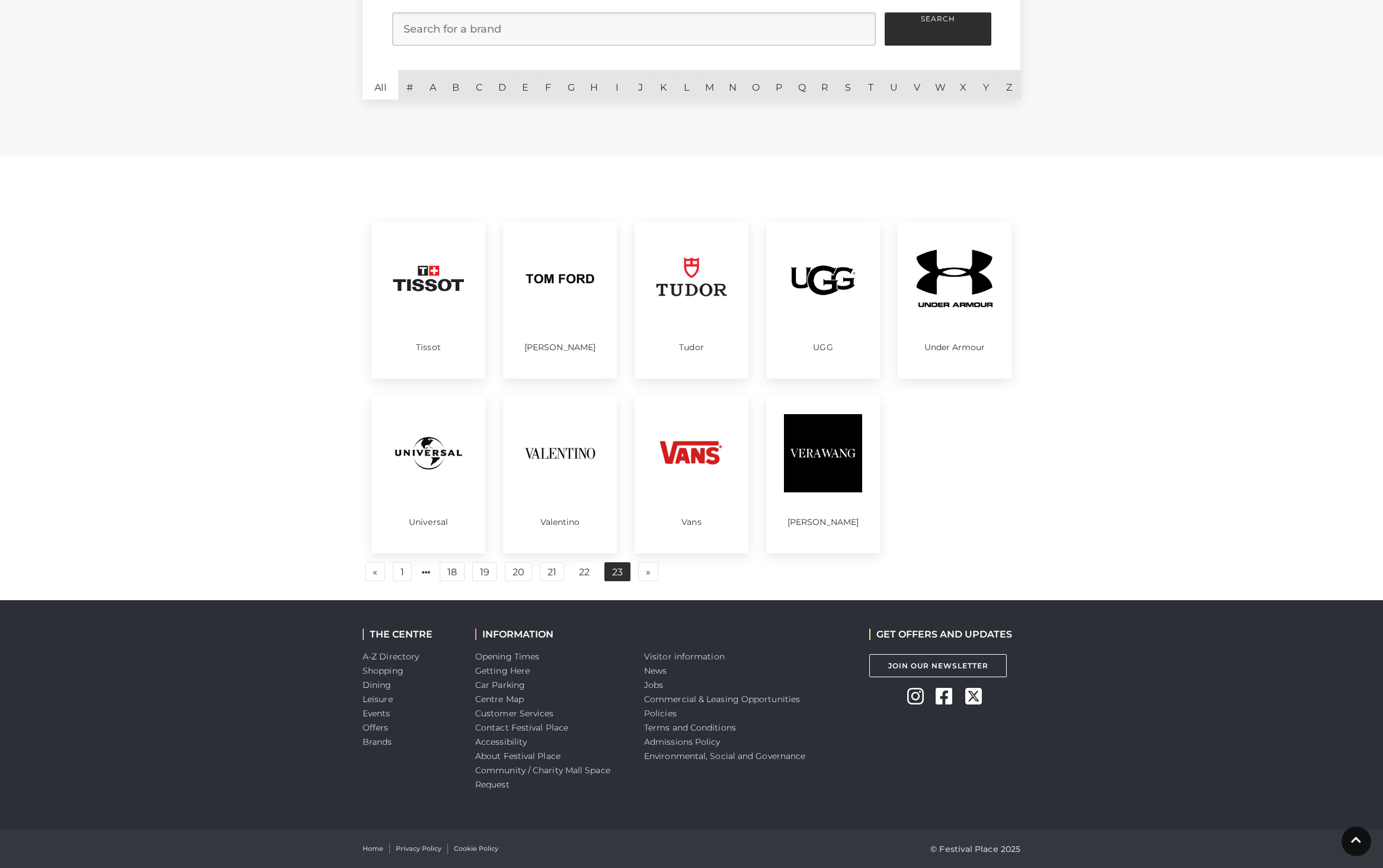
click at [618, 576] on link "23" at bounding box center [617, 571] width 26 height 19
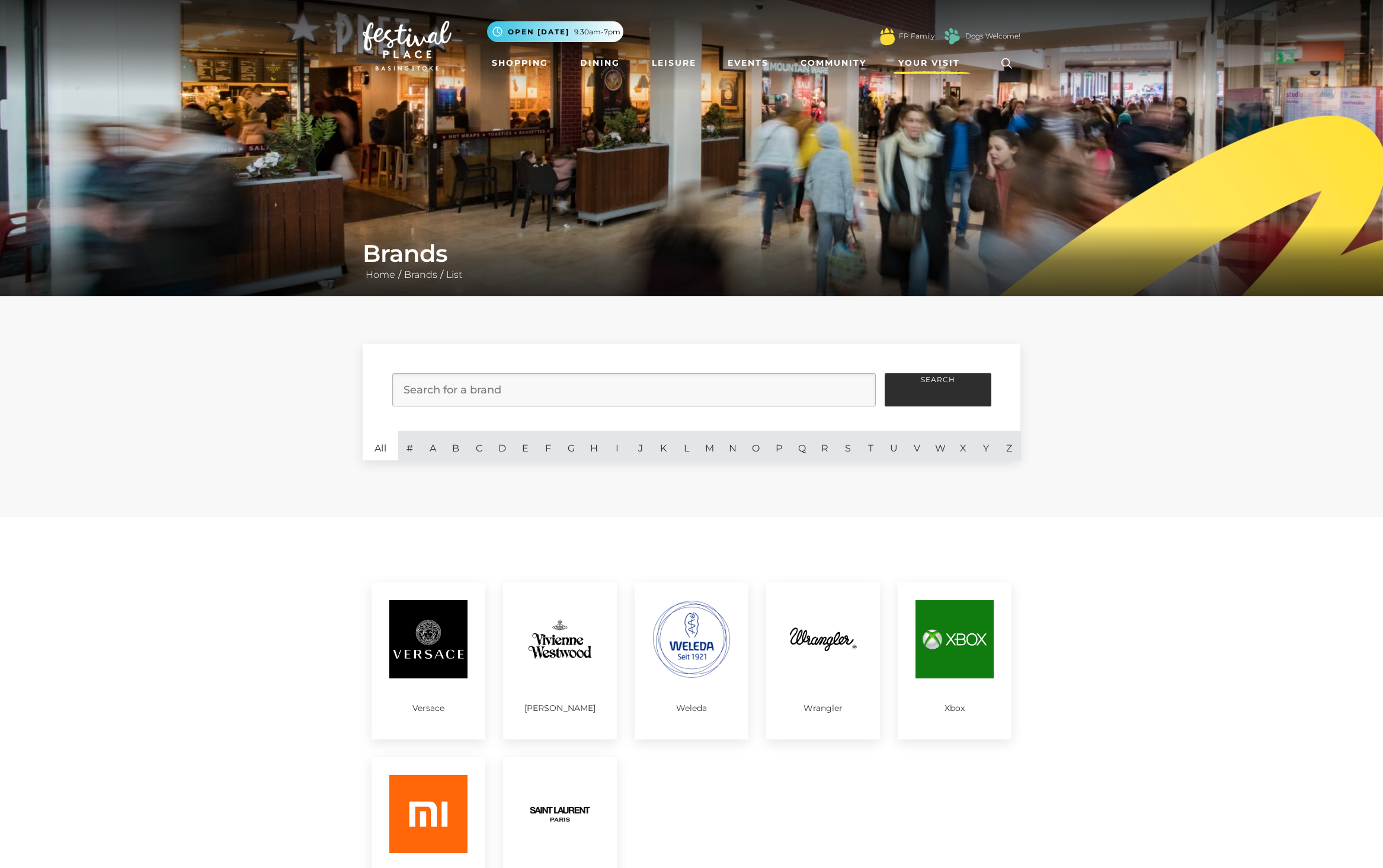
click at [952, 60] on span "Your Visit" at bounding box center [929, 63] width 62 height 13
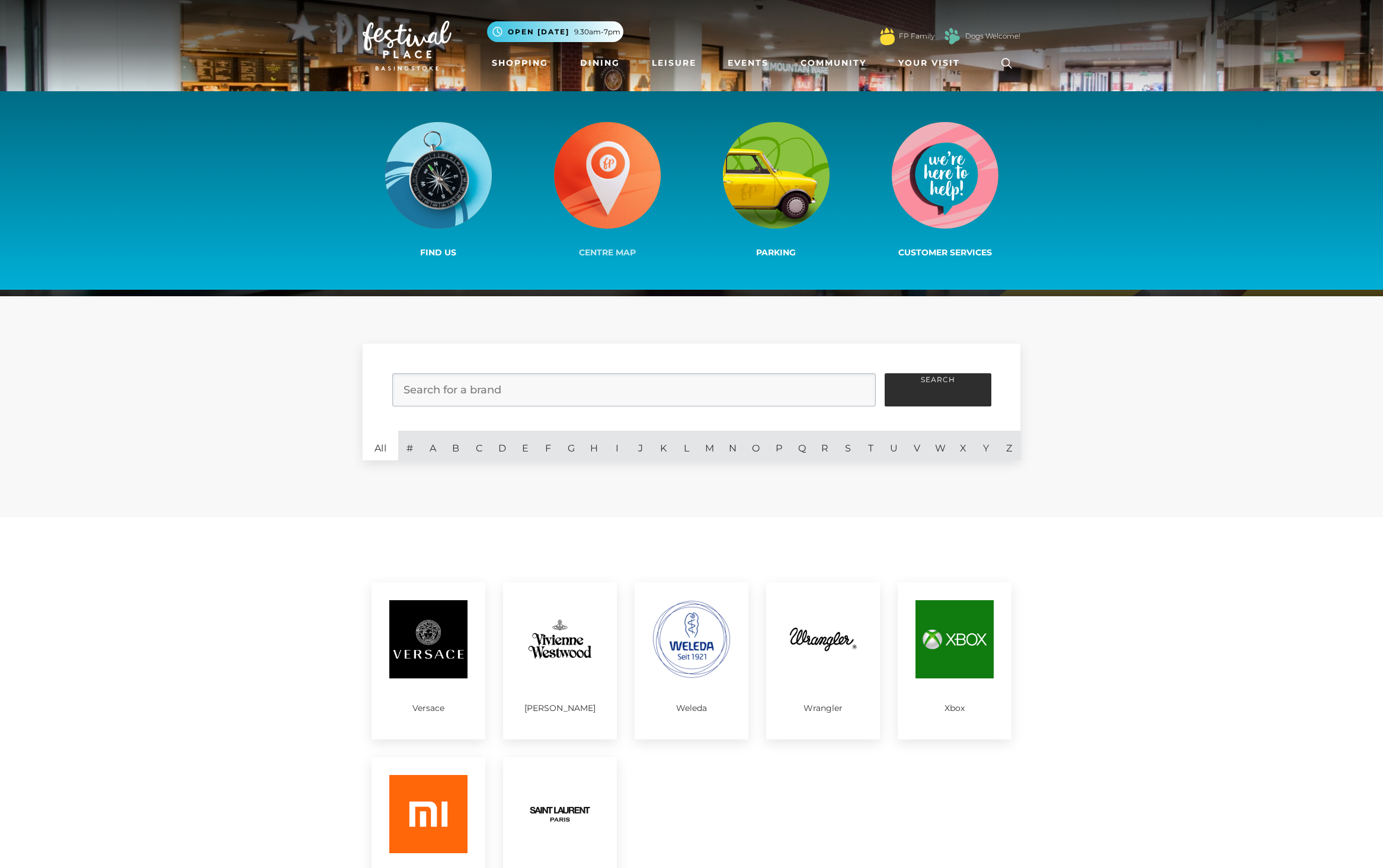
click at [611, 176] on img at bounding box center [607, 175] width 107 height 107
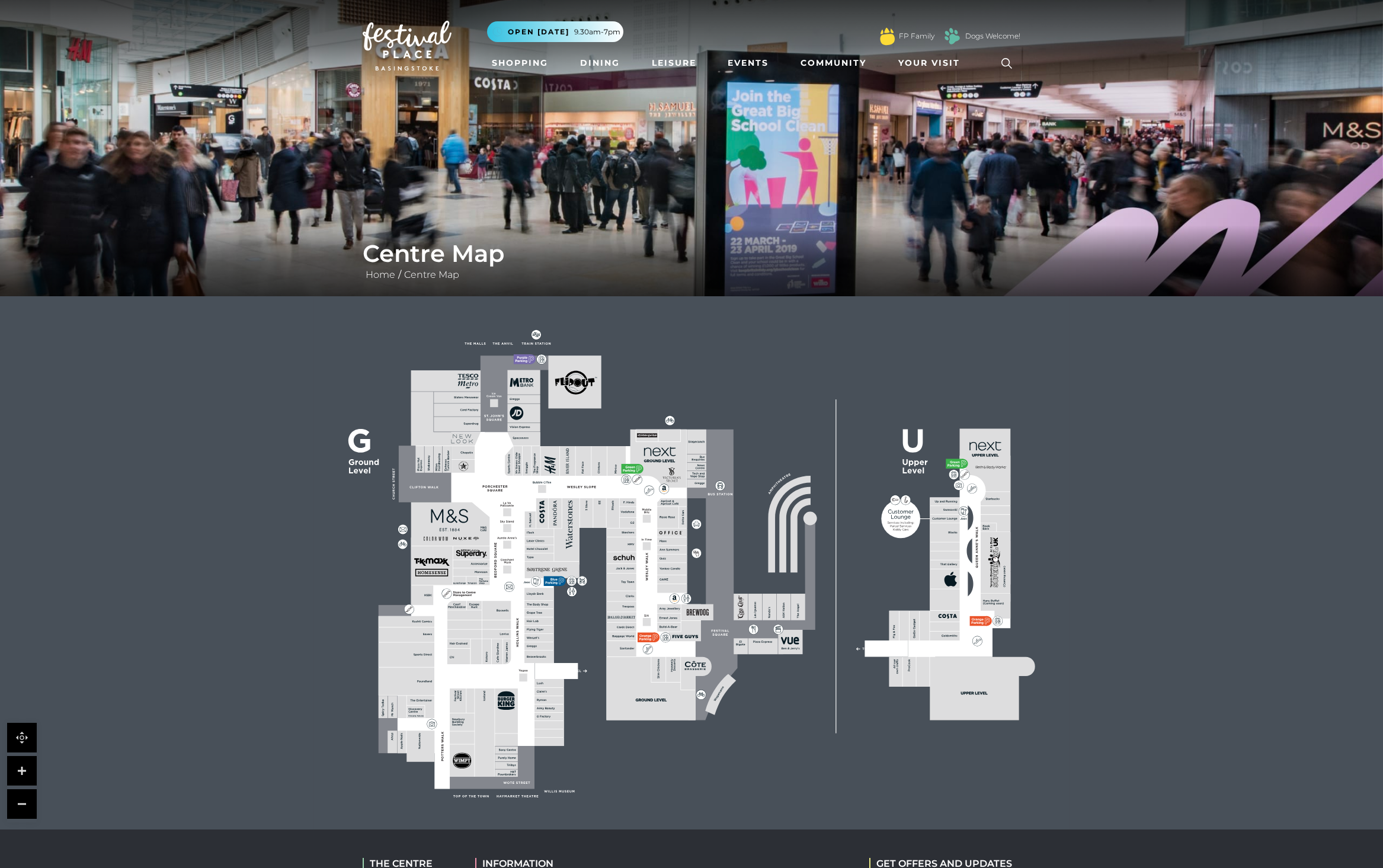
click at [606, 671] on rect at bounding box center [691, 563] width 756 height 533
click at [476, 443] on polygon at bounding box center [446, 418] width 69 height 54
click at [29, 773] on link at bounding box center [22, 771] width 30 height 30
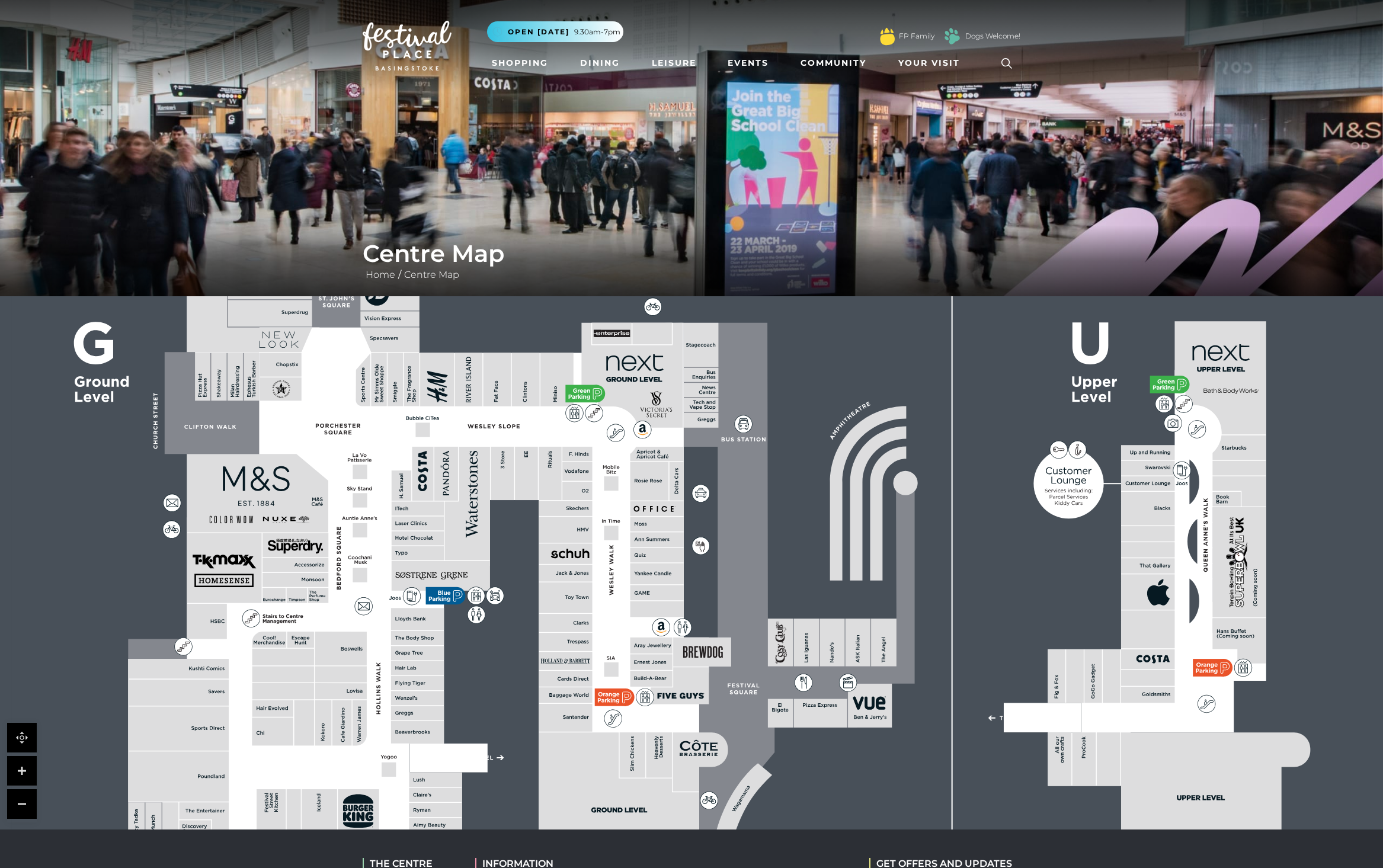
click at [24, 771] on link at bounding box center [22, 771] width 30 height 30
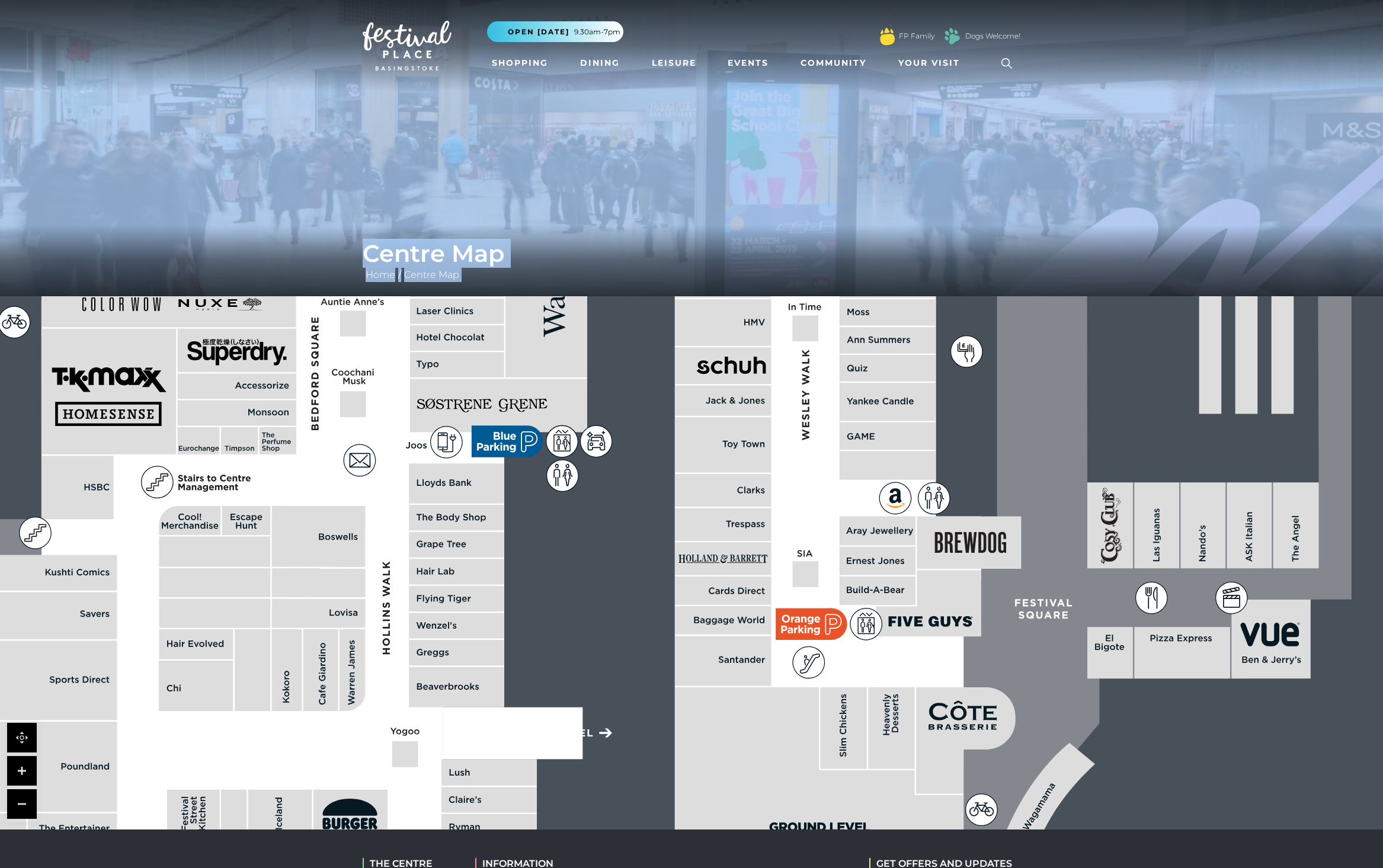
drag, startPoint x: 104, startPoint y: 481, endPoint x: 347, endPoint y: 205, distance: 367.7
click at [347, 205] on div "Centre Map Home / Centre Map" at bounding box center [691, 414] width 1383 height 829
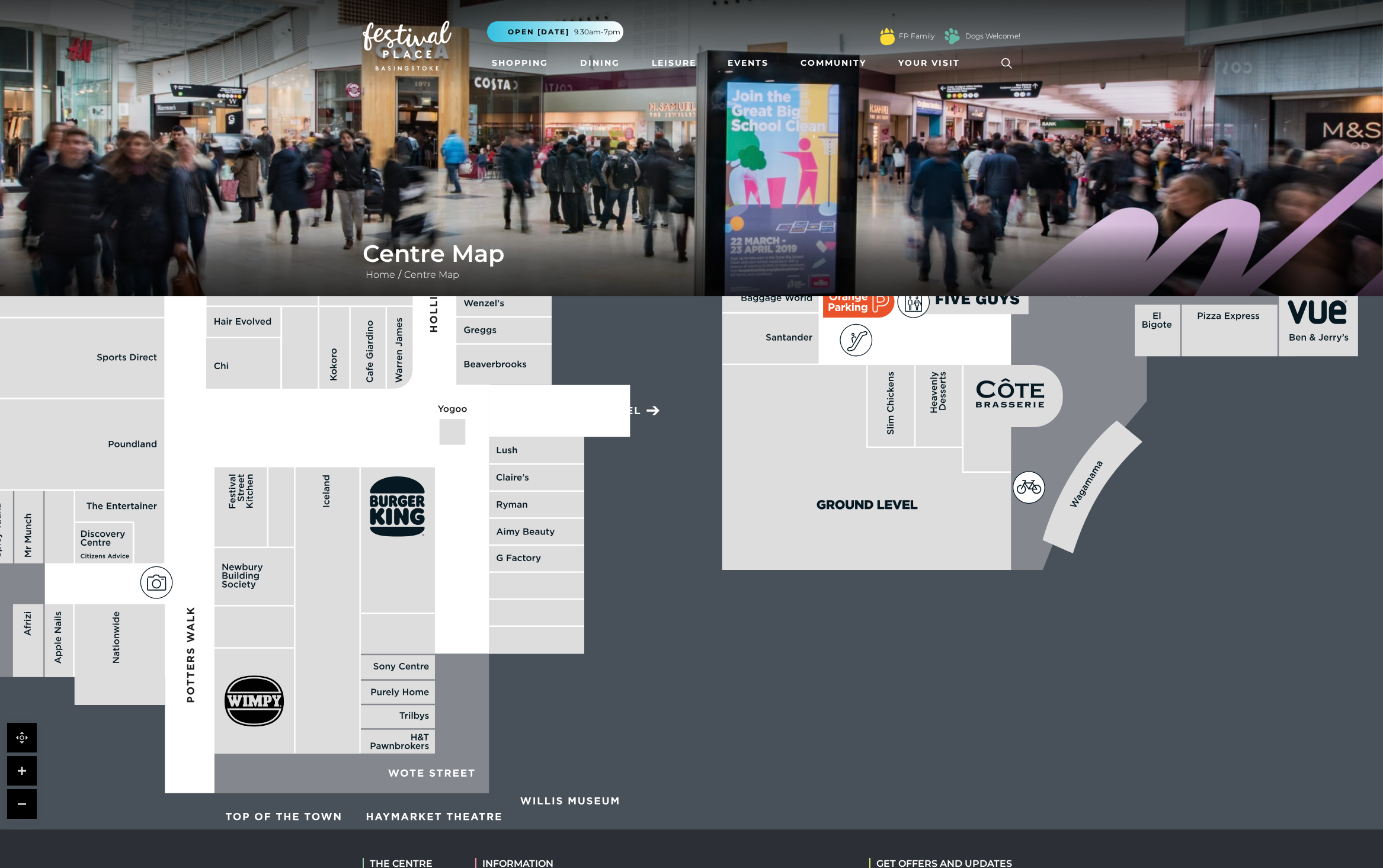
drag, startPoint x: 429, startPoint y: 586, endPoint x: 499, endPoint y: 355, distance: 241.4
click at [499, 355] on rect at bounding box center [504, 365] width 95 height 40
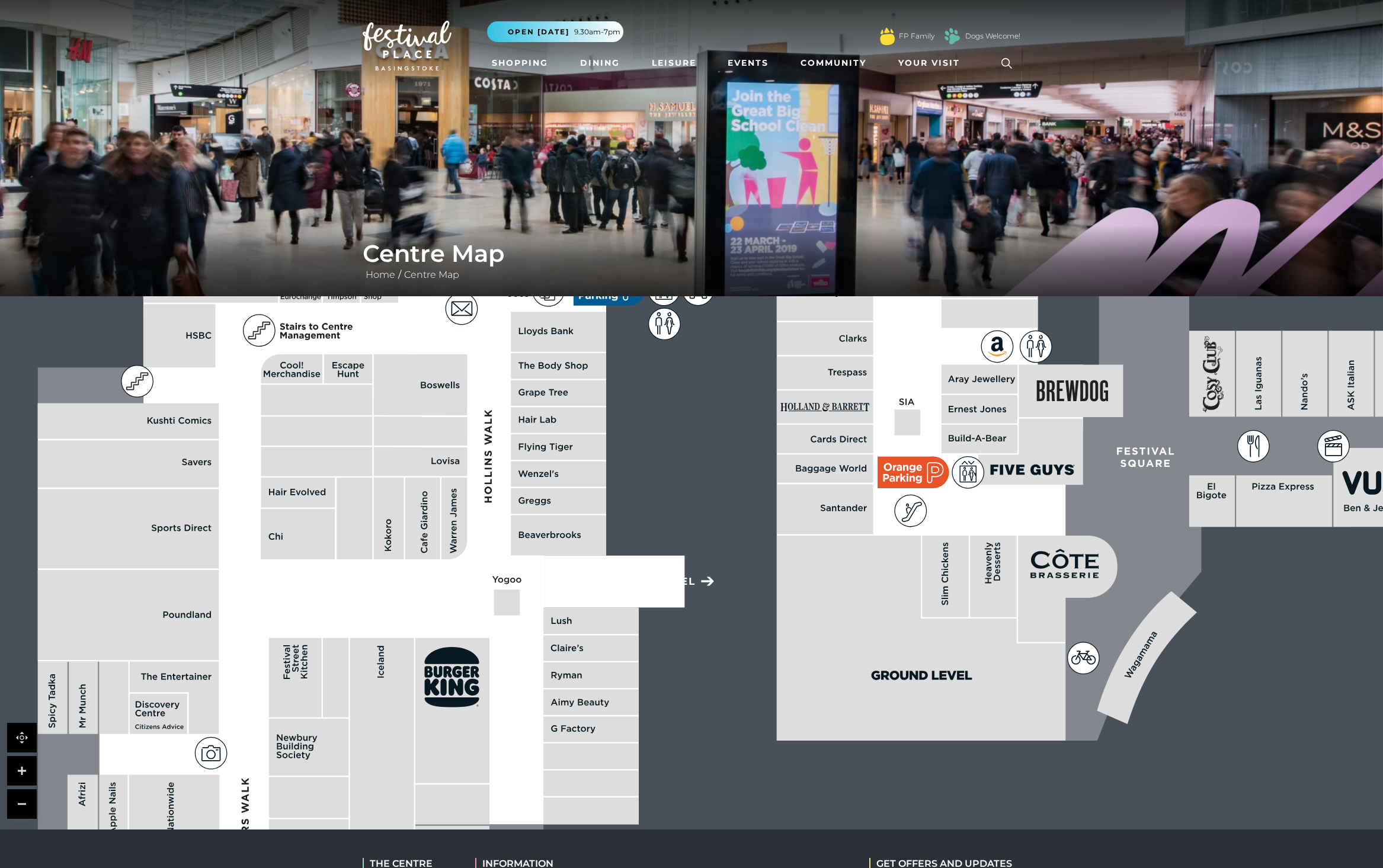
drag, startPoint x: 151, startPoint y: 513, endPoint x: 205, endPoint y: 684, distance: 179.3
click at [205, 684] on polygon at bounding box center [174, 698] width 89 height 72
click at [294, 364] on icon at bounding box center [295, 366] width 5 height 5
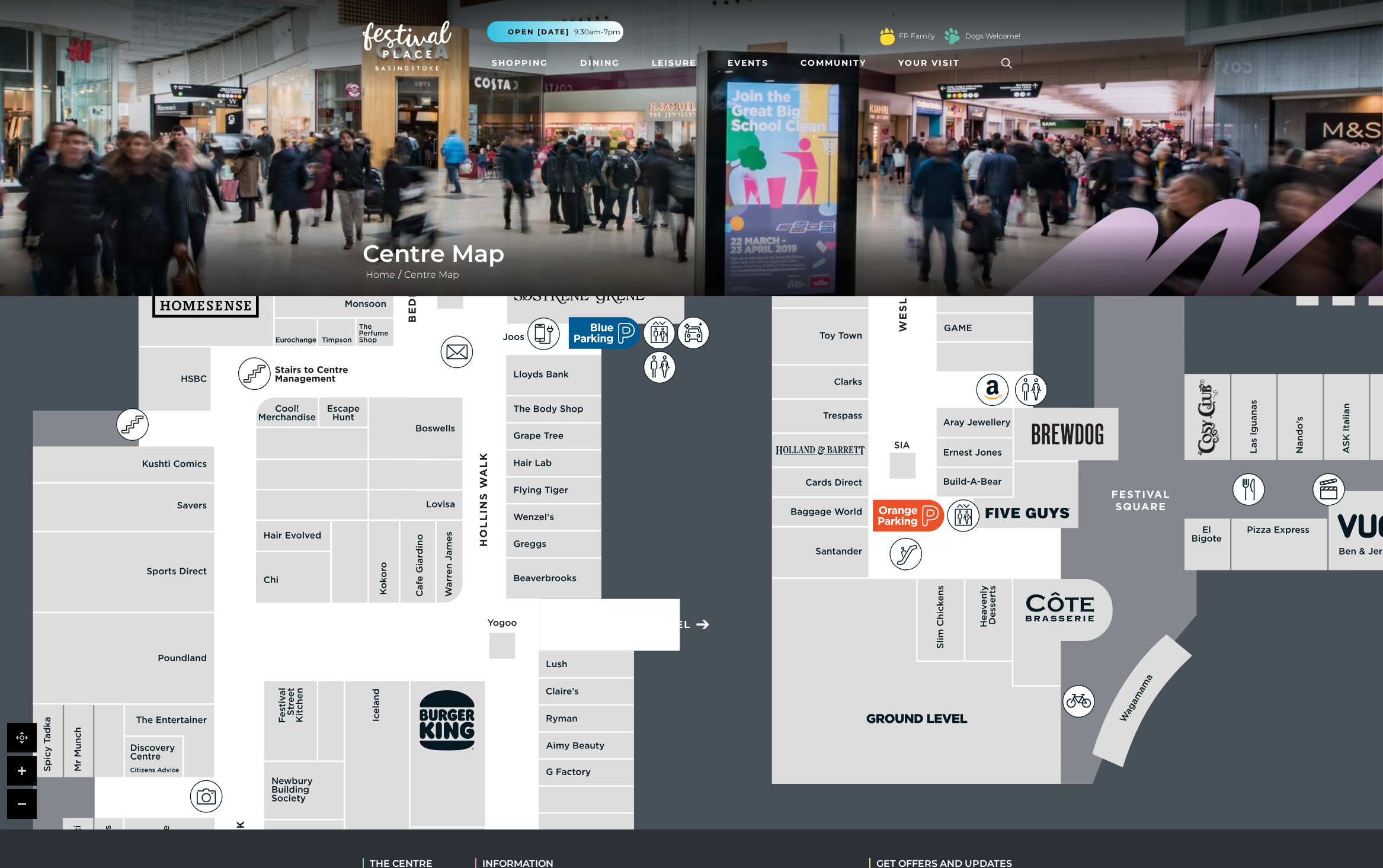
drag, startPoint x: 340, startPoint y: 389, endPoint x: 335, endPoint y: 435, distance: 46.3
click at [335, 435] on rect at bounding box center [312, 443] width 112 height 30
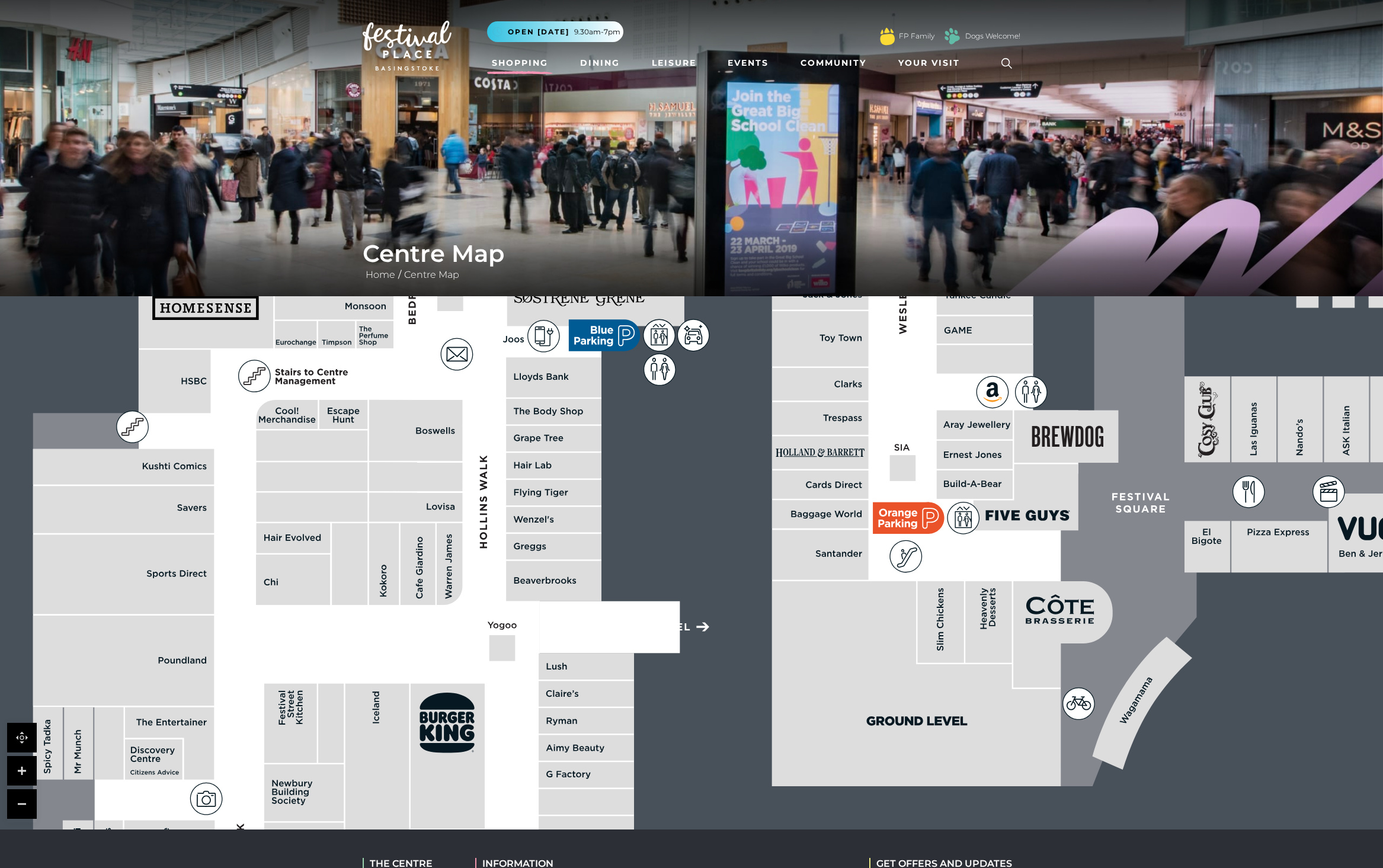
click at [521, 62] on link "Shopping" at bounding box center [520, 63] width 66 height 22
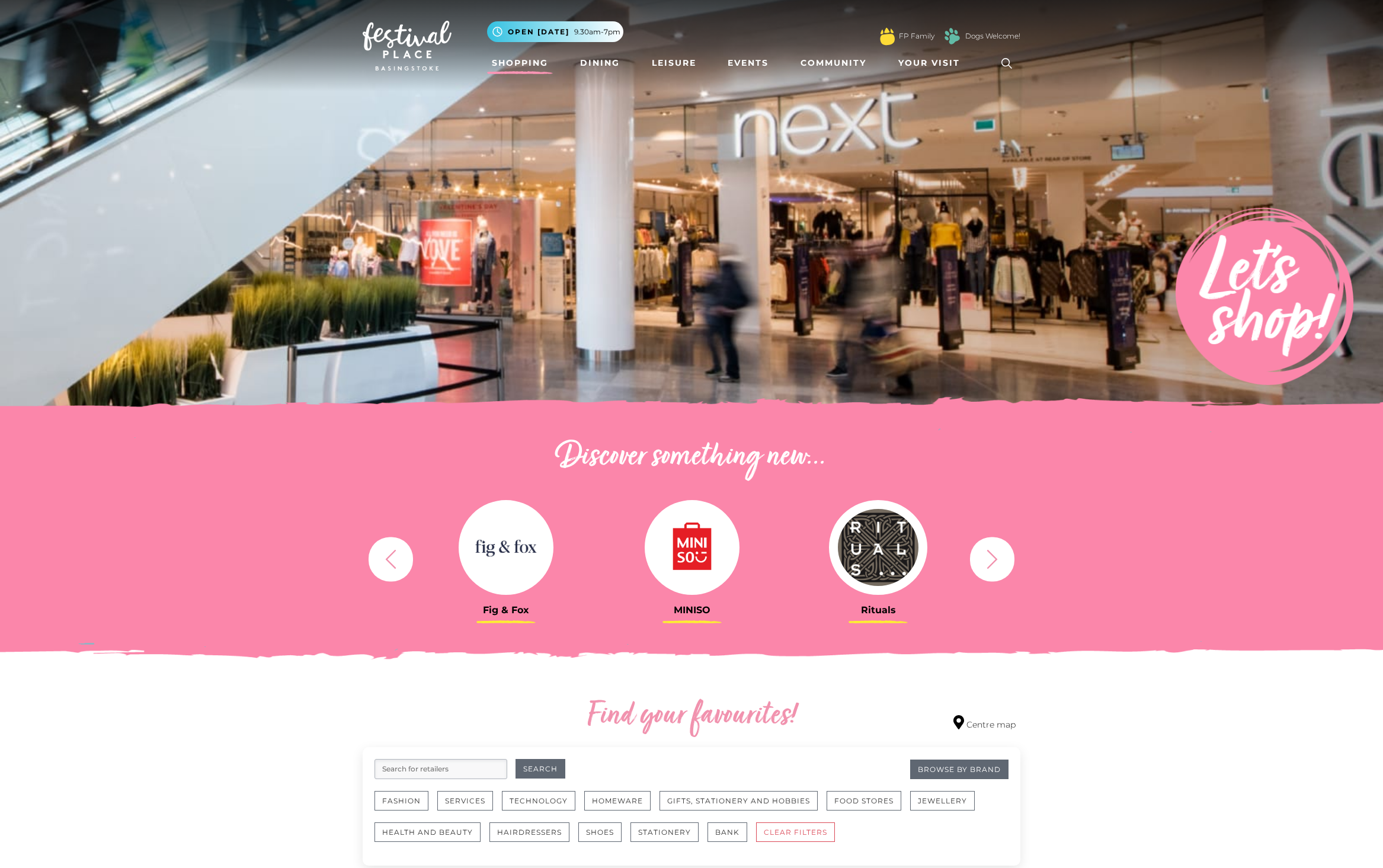
click at [424, 763] on input "search" at bounding box center [441, 768] width 133 height 20
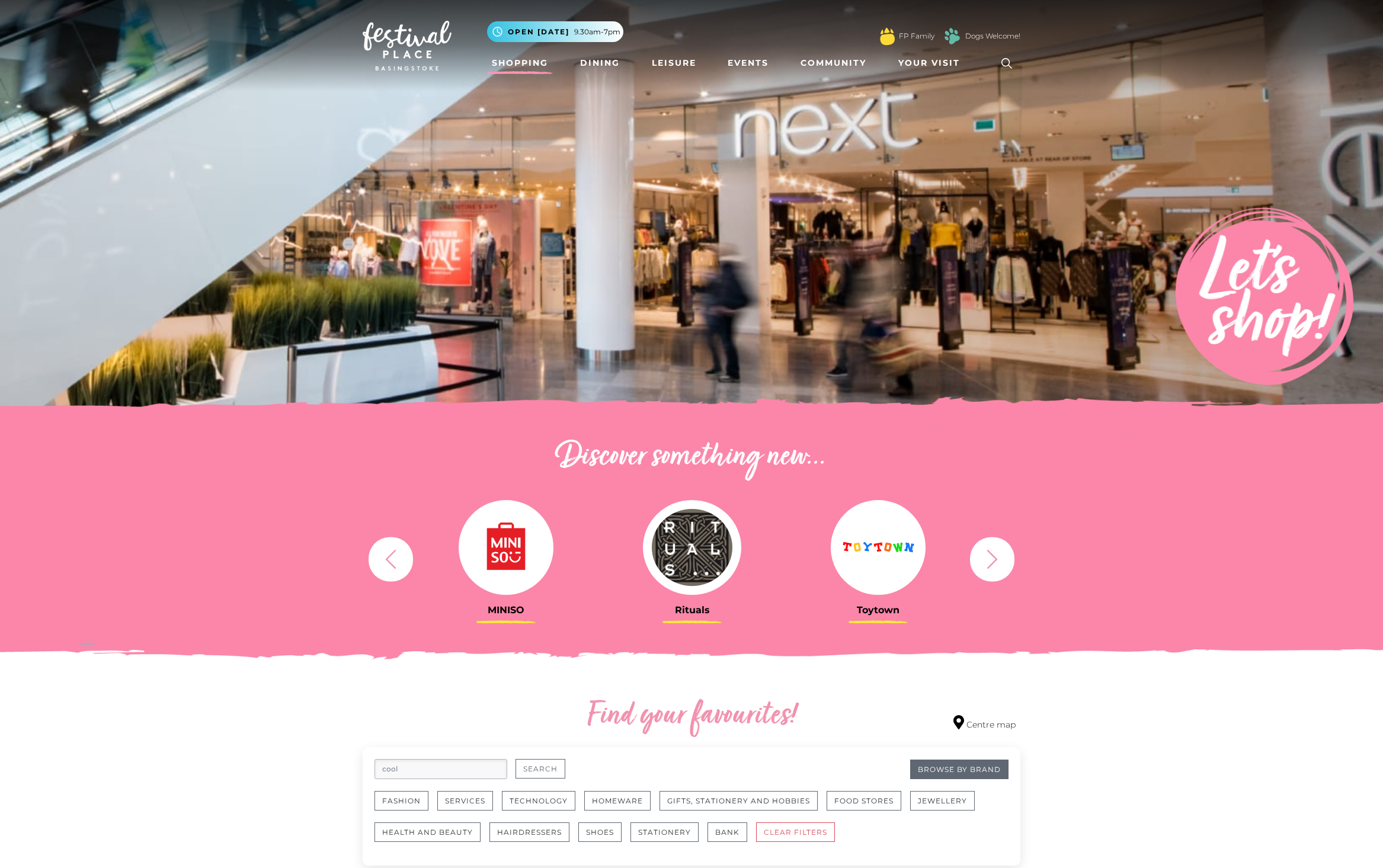
type input "cool"
click at [529, 768] on button "Search" at bounding box center [540, 768] width 50 height 19
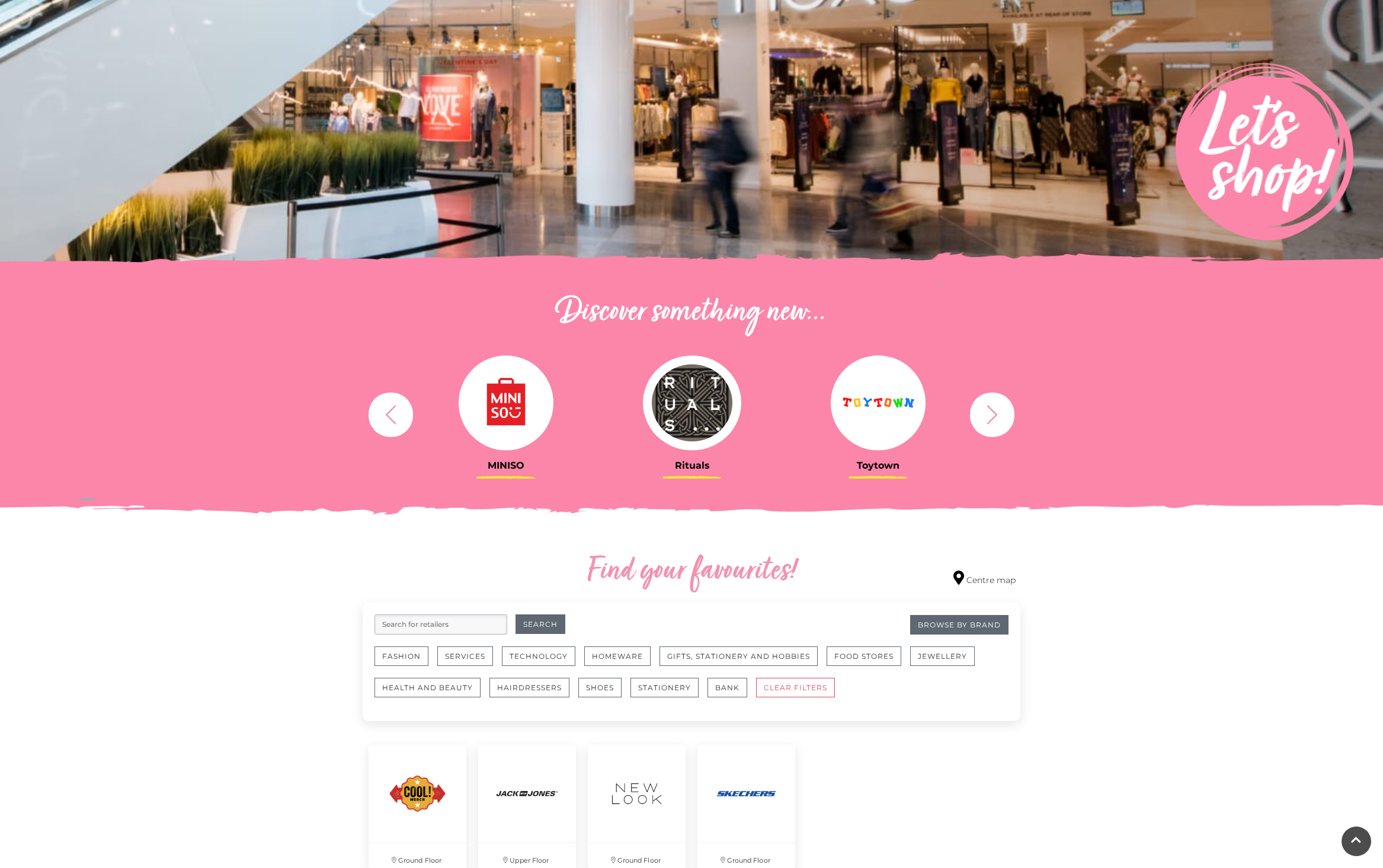
scroll to position [171, 0]
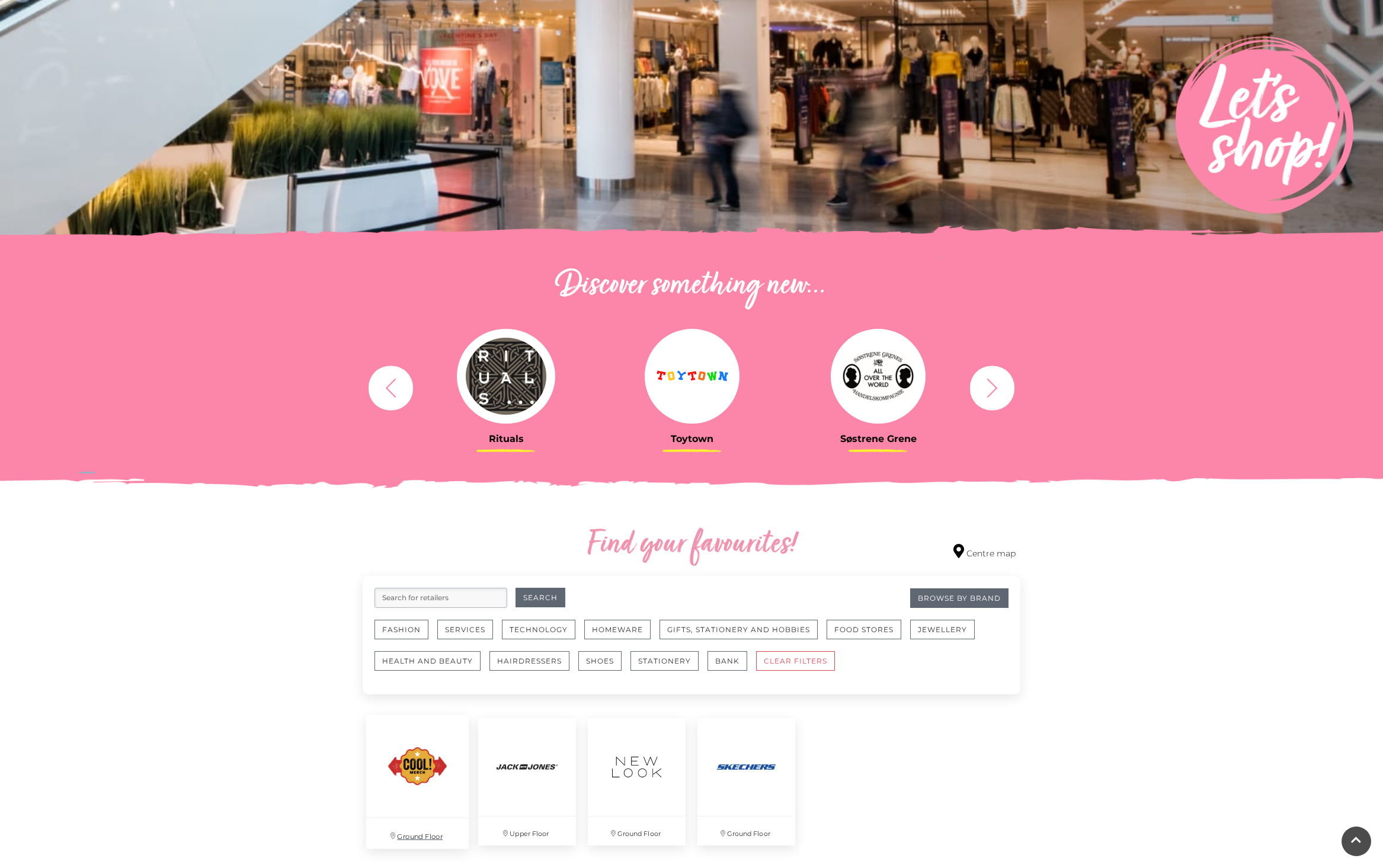
click at [423, 778] on img at bounding box center [417, 767] width 103 height 103
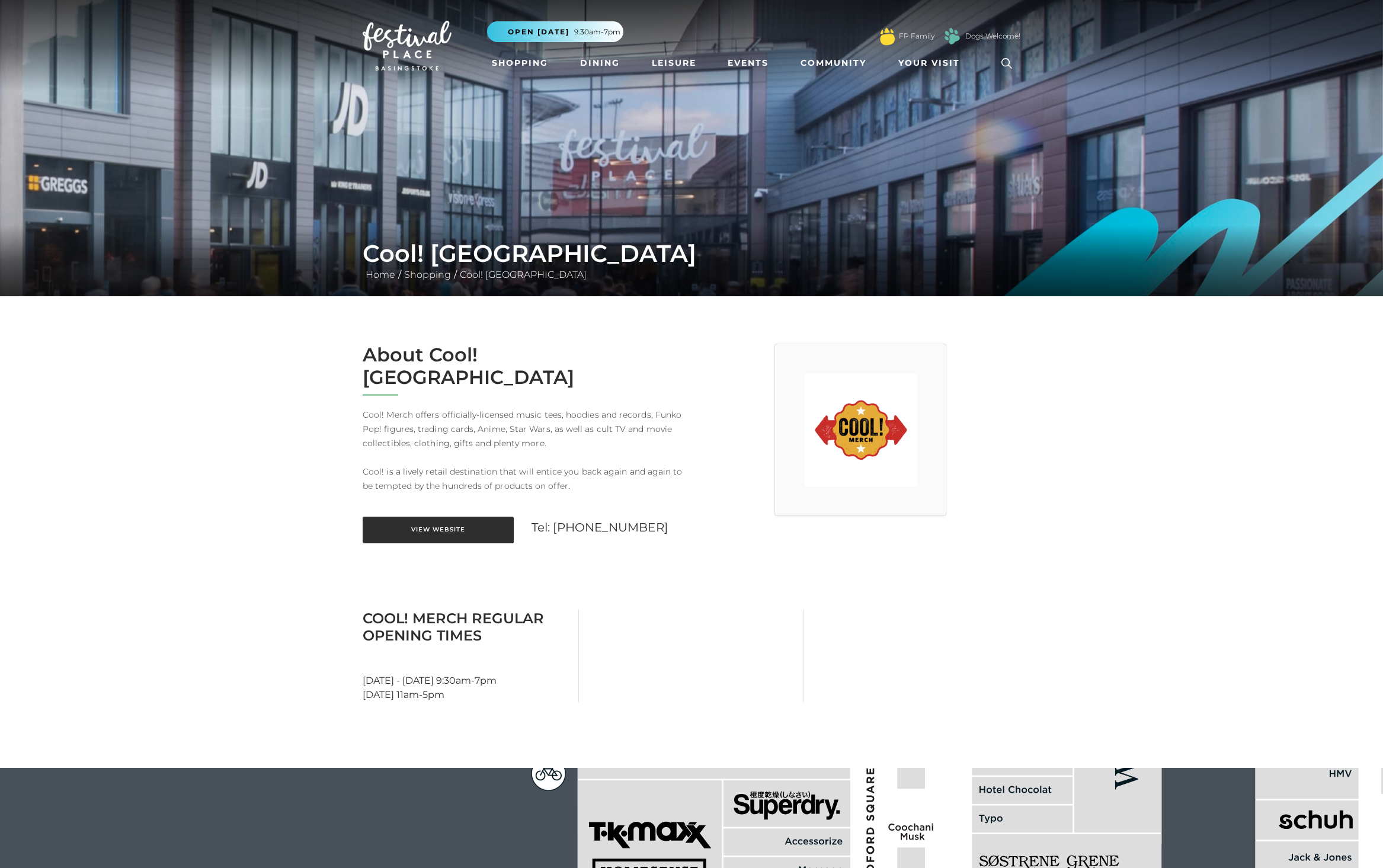
click at [449, 517] on link "View Website" at bounding box center [438, 530] width 151 height 27
